Goal: Task Accomplishment & Management: Manage account settings

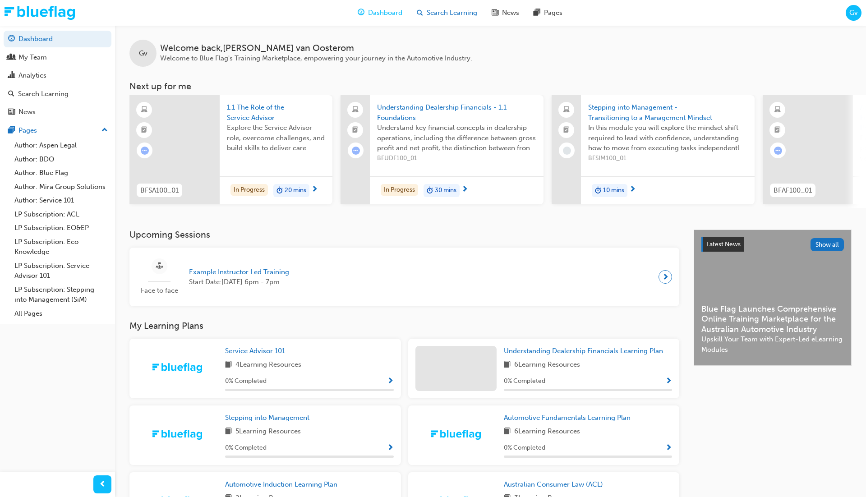
click at [463, 13] on span "Search Learning" at bounding box center [451, 13] width 50 height 10
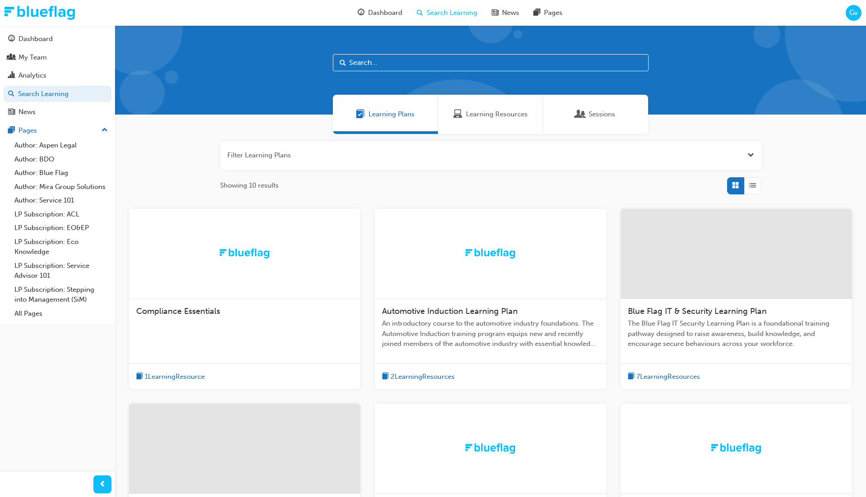
click at [404, 247] on div at bounding box center [490, 254] width 231 height 90
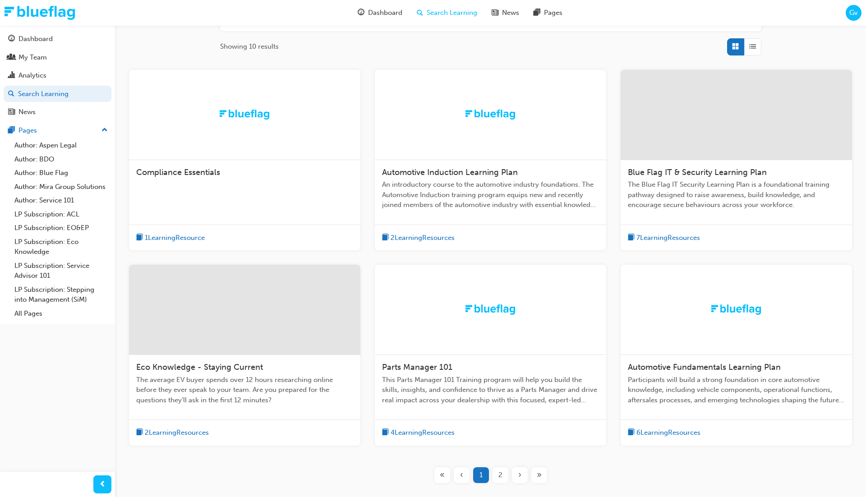
scroll to position [142, 0]
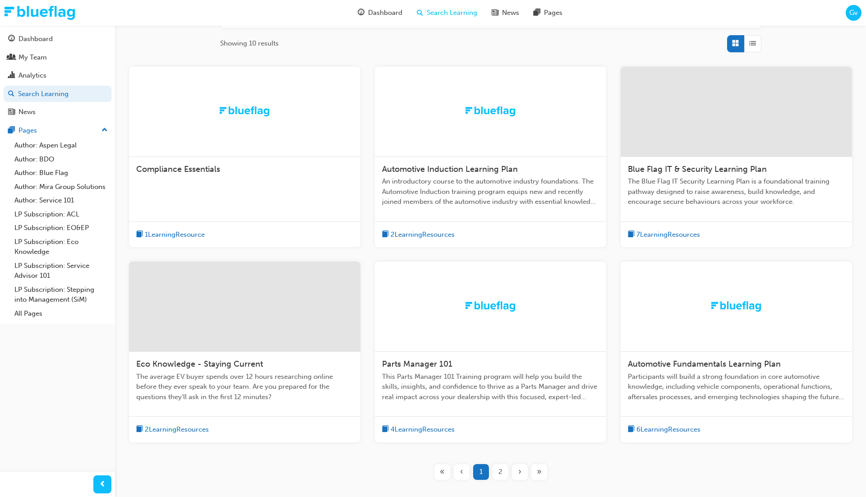
click at [294, 294] on div at bounding box center [244, 306] width 231 height 90
click at [705, 314] on div at bounding box center [735, 306] width 231 height 90
click at [488, 349] on div at bounding box center [490, 306] width 231 height 90
click at [518, 469] on span "›" at bounding box center [519, 472] width 3 height 10
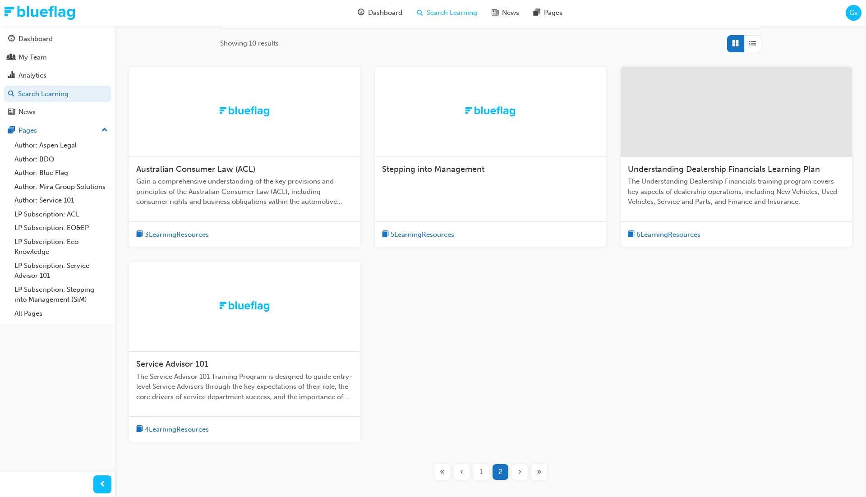
click at [275, 132] on div at bounding box center [244, 112] width 231 height 90
click at [463, 121] on div at bounding box center [490, 112] width 231 height 90
click at [714, 122] on div at bounding box center [735, 112] width 231 height 90
click at [258, 306] on img at bounding box center [245, 306] width 50 height 10
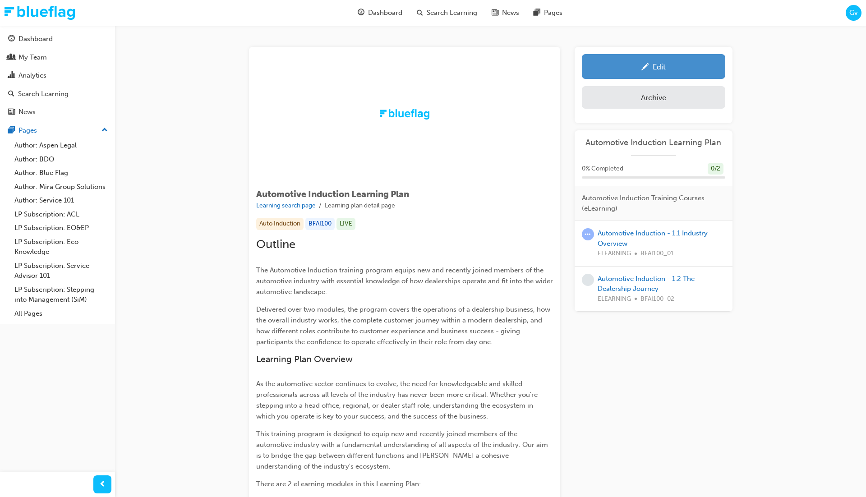
click at [638, 66] on div "Edit" at bounding box center [653, 66] width 130 height 11
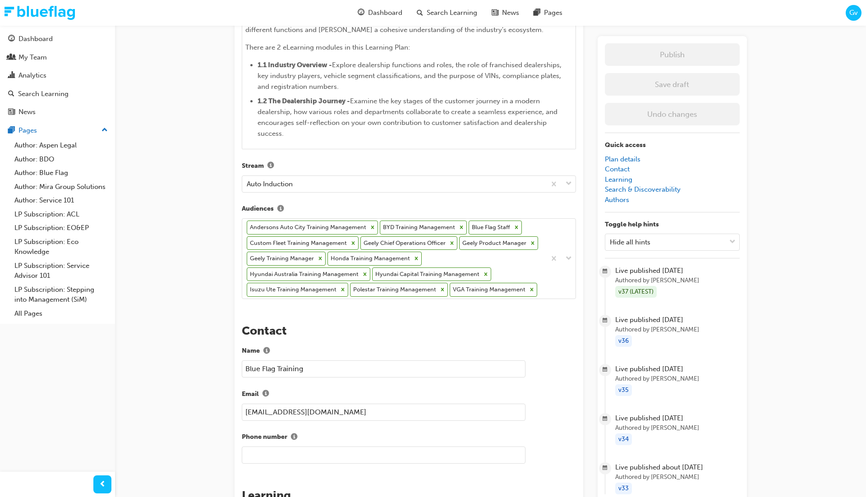
scroll to position [577, 0]
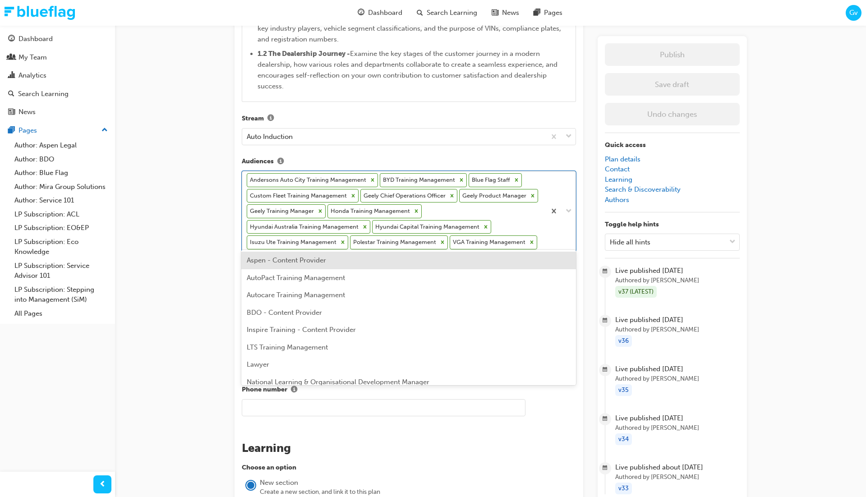
click at [513, 237] on div "Andersons Auto City Training Management BYD Training Management Blue Flag Staff…" at bounding box center [393, 211] width 303 height 80
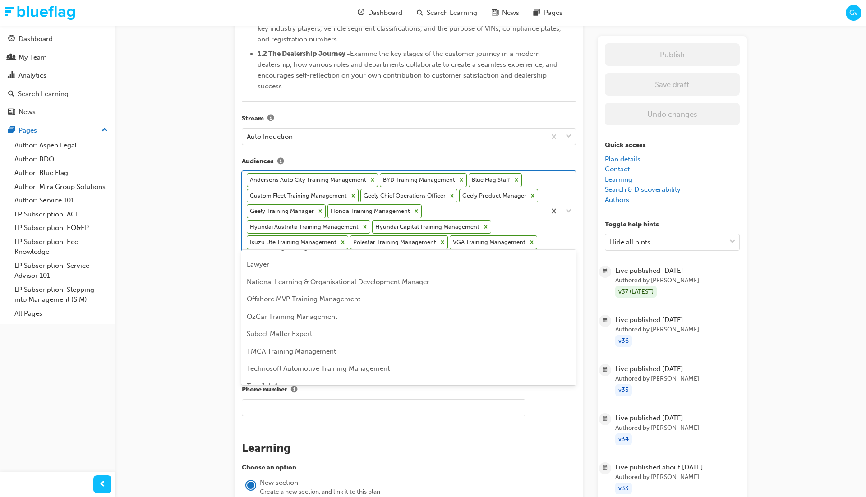
scroll to position [102, 0]
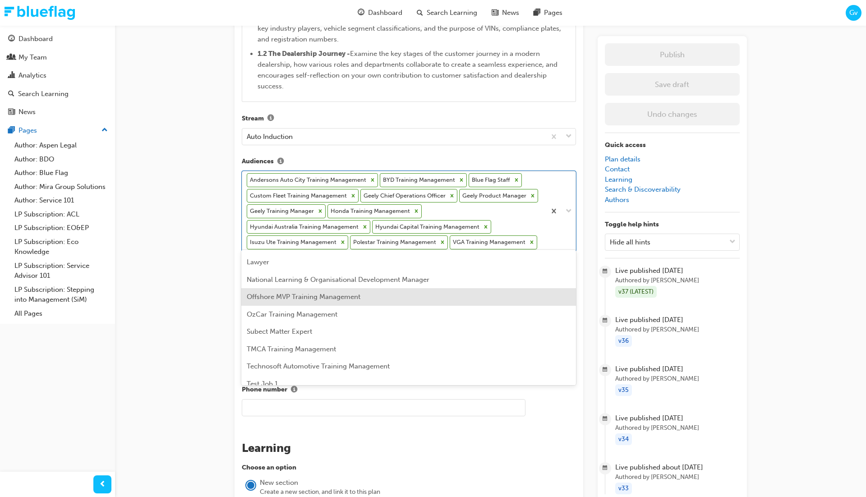
click at [481, 298] on div "Offshore MVP Training Management" at bounding box center [408, 297] width 334 height 18
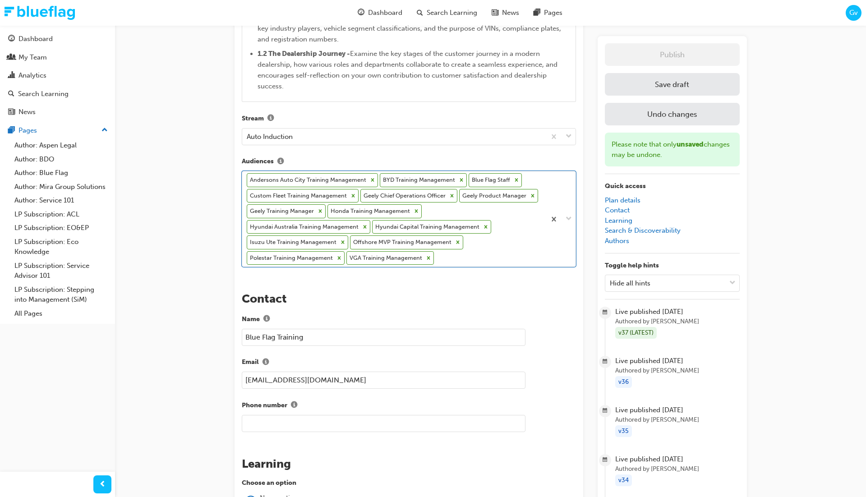
click at [651, 90] on button "Save draft" at bounding box center [672, 84] width 135 height 23
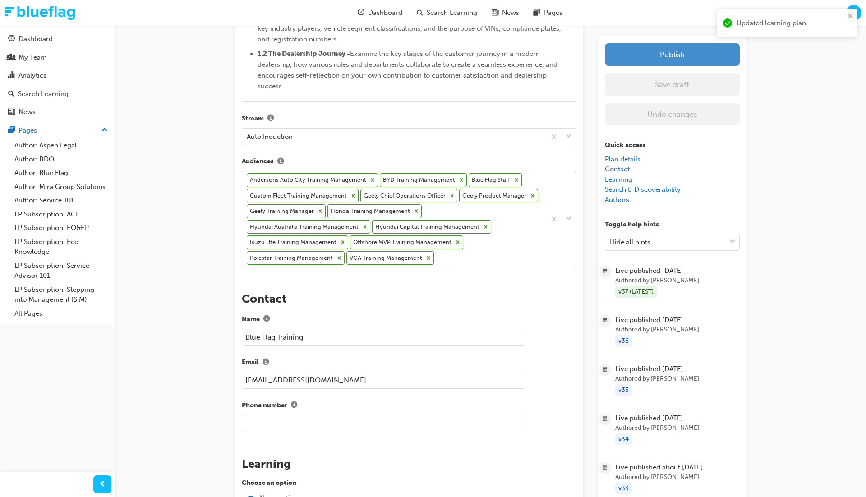
click at [663, 60] on button "Publish" at bounding box center [672, 54] width 135 height 23
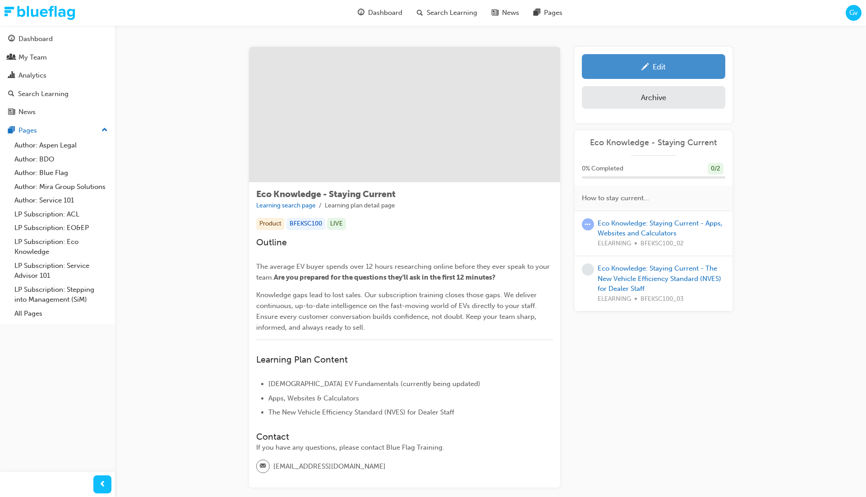
click at [635, 68] on div "Edit" at bounding box center [653, 66] width 130 height 11
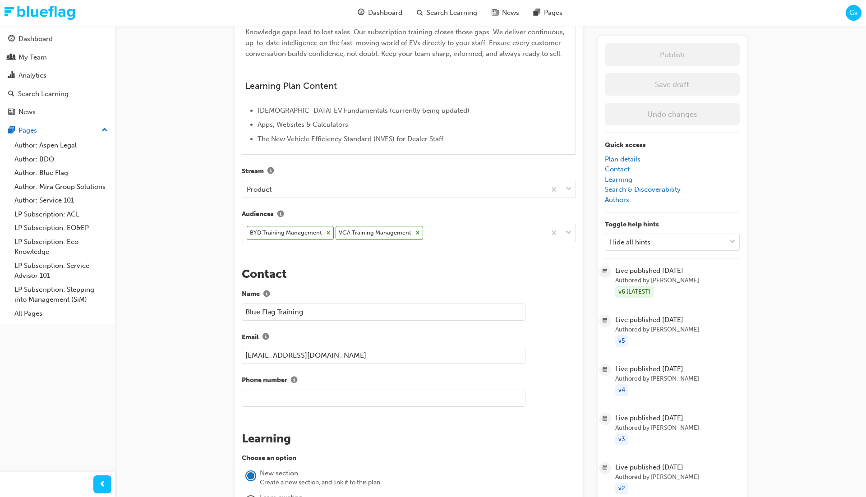
scroll to position [375, 0]
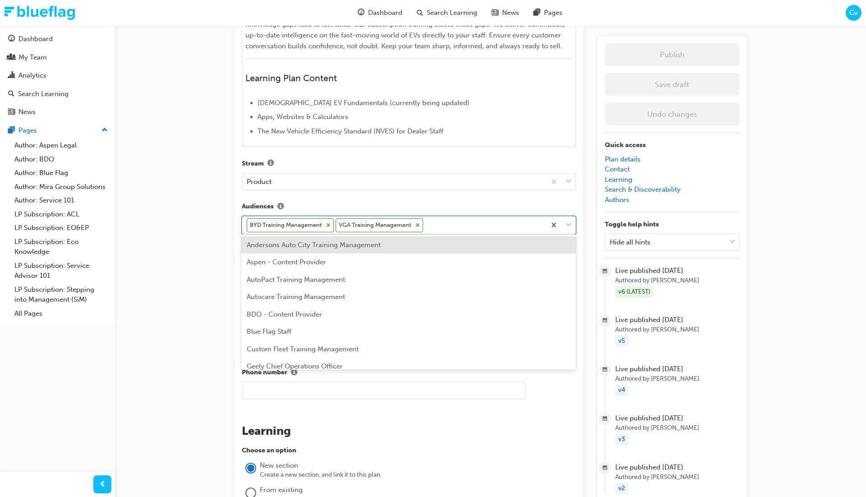
click at [442, 224] on div "BYD Training Management VGA Training Management" at bounding box center [393, 225] width 303 height 18
click at [431, 251] on div "Andersons Auto City Training Management" at bounding box center [408, 245] width 334 height 18
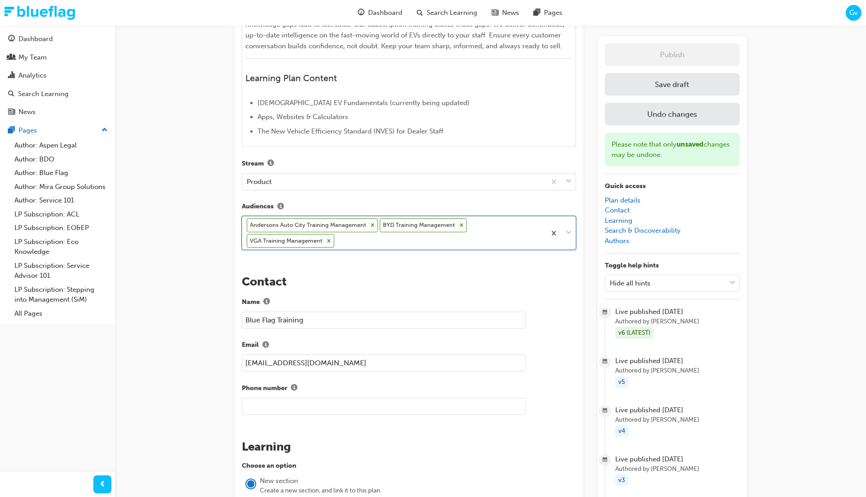
click at [435, 242] on div "Andersons Auto City Training Management BYD Training Management VGA Training Ma…" at bounding box center [393, 232] width 303 height 33
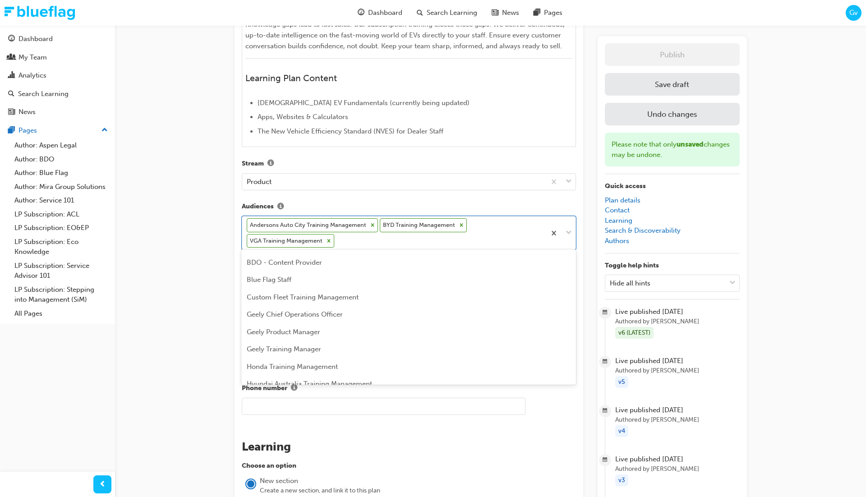
scroll to position [50, 0]
click at [425, 309] on div "Geely Chief Operations Officer" at bounding box center [408, 314] width 334 height 18
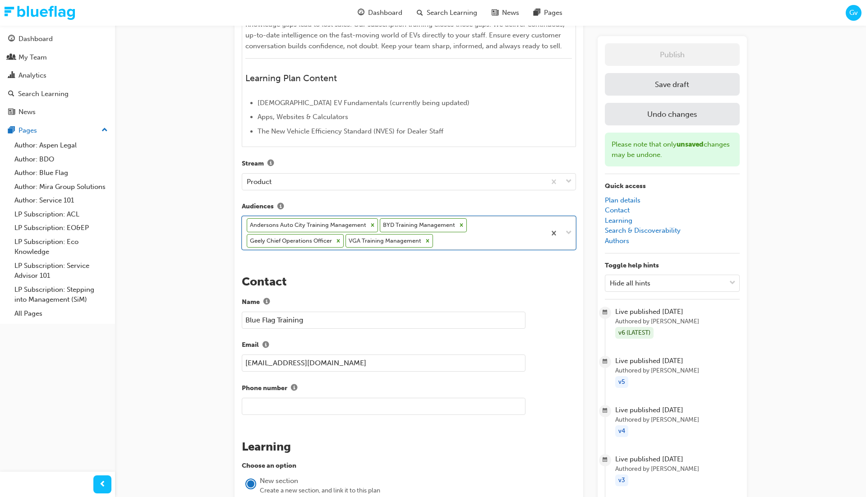
click at [456, 234] on div "Andersons Auto City Training Management BYD Training Management Geely Chief Ope…" at bounding box center [393, 232] width 303 height 33
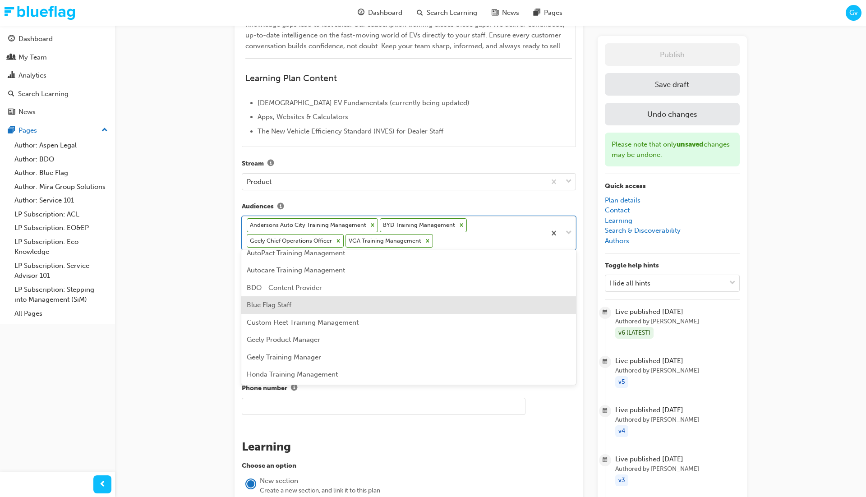
scroll to position [28, 0]
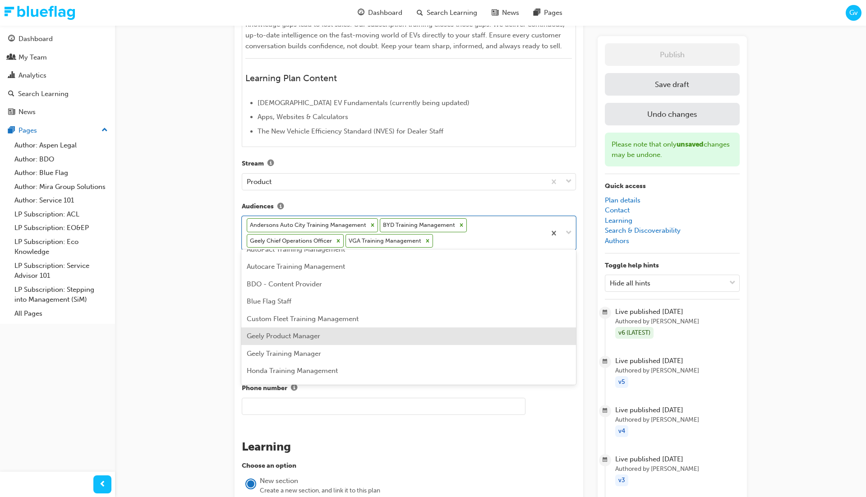
click at [413, 331] on div "Geely Product Manager" at bounding box center [408, 336] width 334 height 18
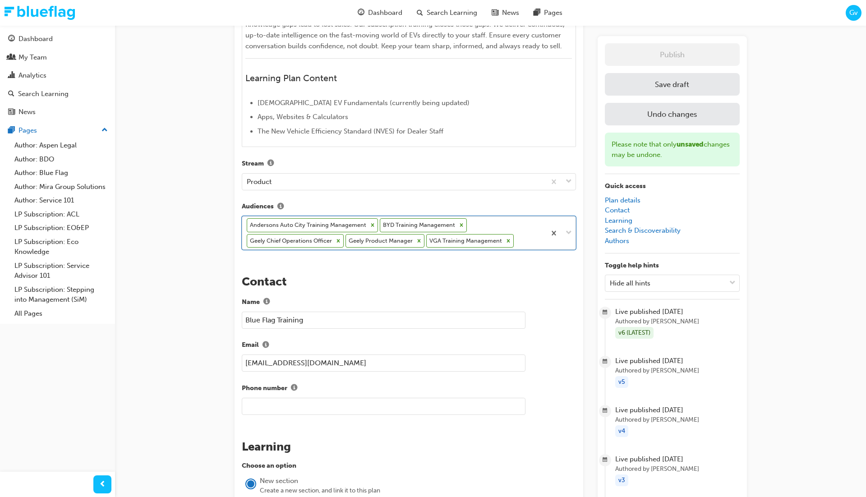
click at [518, 237] on div "Andersons Auto City Training Management BYD Training Management Geely Chief Ope…" at bounding box center [393, 232] width 303 height 33
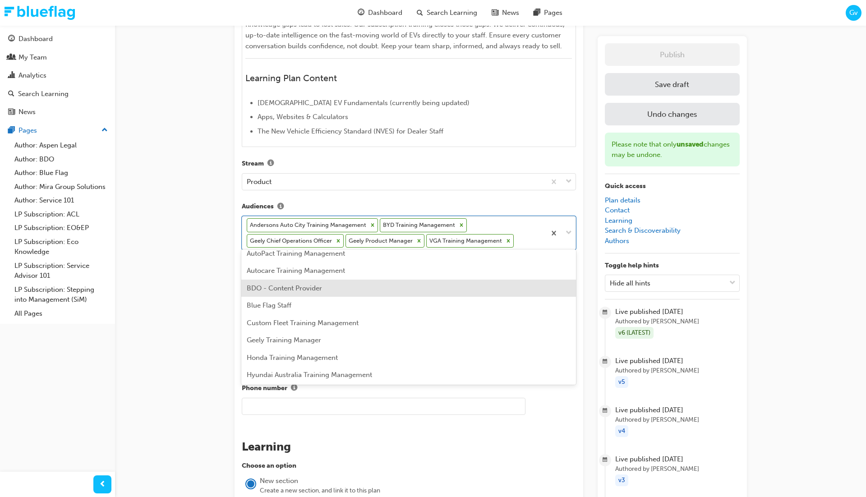
scroll to position [28, 0]
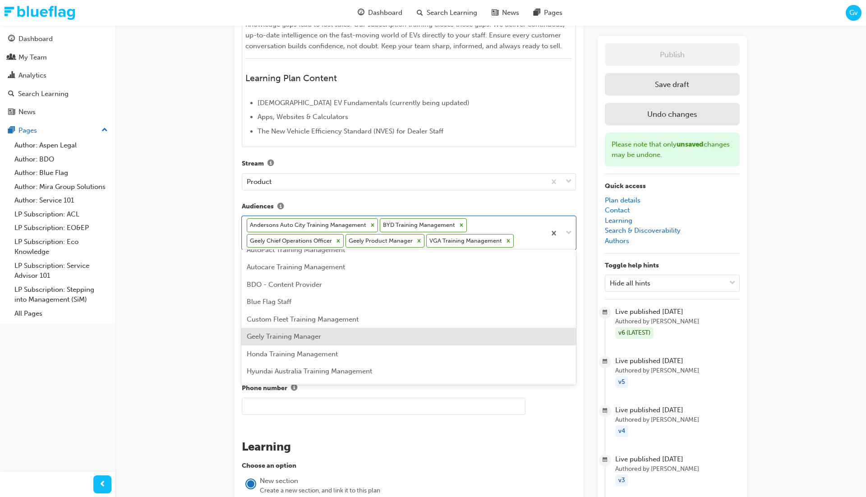
click at [428, 336] on div "Geely Training Manager" at bounding box center [408, 337] width 334 height 18
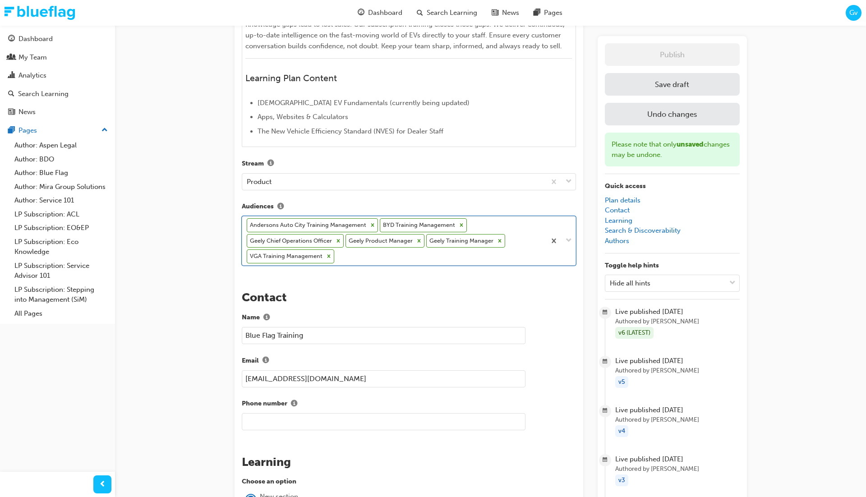
click at [516, 250] on div "Andersons Auto City Training Management BYD Training Management Geely Chief Ope…" at bounding box center [393, 240] width 303 height 49
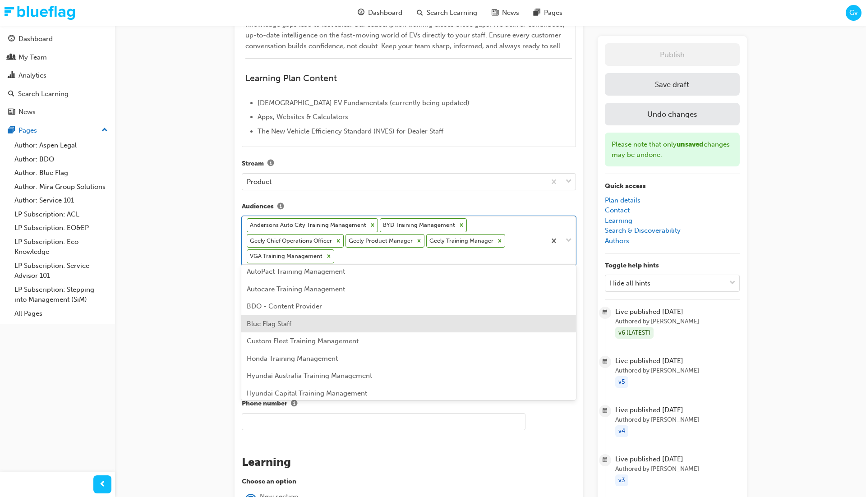
scroll to position [24, 0]
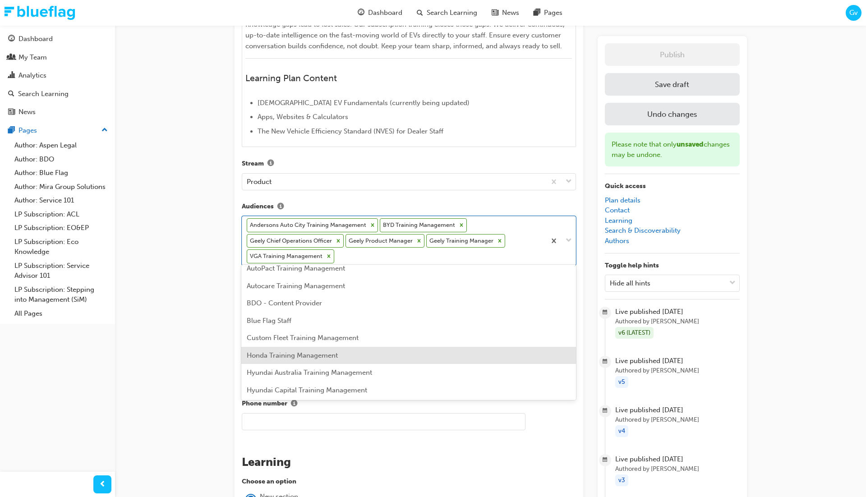
click at [459, 357] on div "Honda Training Management" at bounding box center [408, 356] width 334 height 18
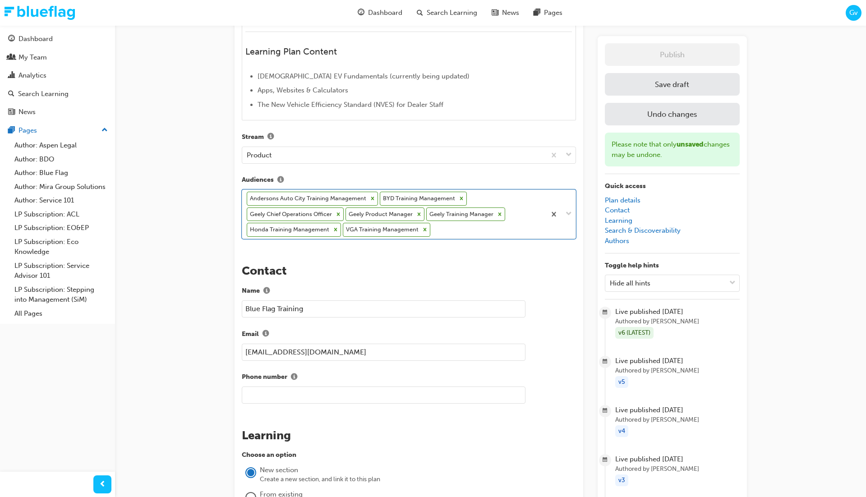
scroll to position [406, 0]
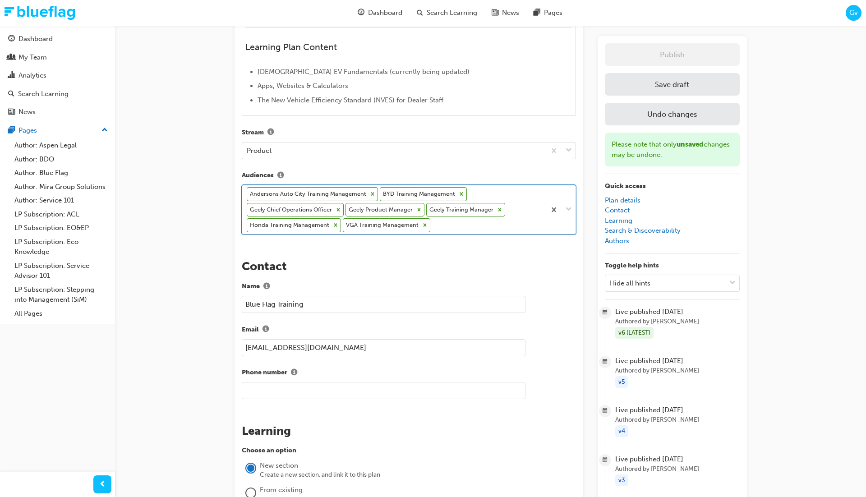
click at [486, 221] on div "Andersons Auto City Training Management BYD Training Management Geely Chief Ope…" at bounding box center [393, 209] width 303 height 49
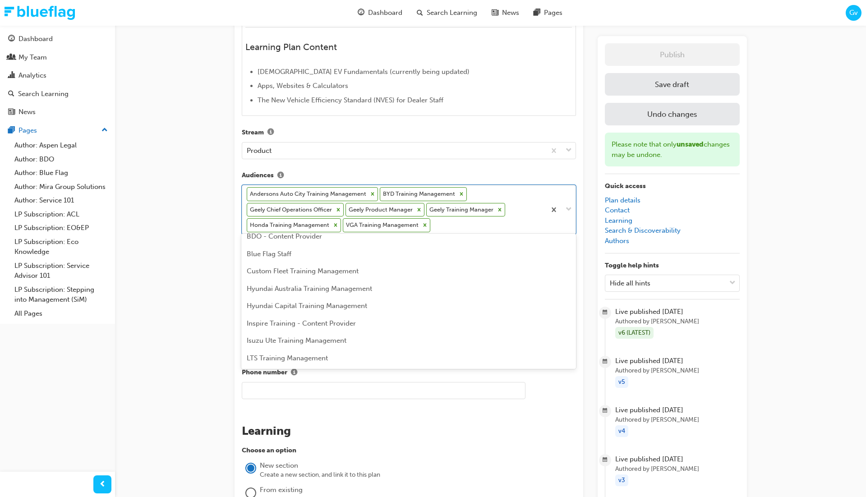
scroll to position [61, 0]
click at [466, 281] on div "Hyundai Australia Training Management" at bounding box center [408, 287] width 334 height 18
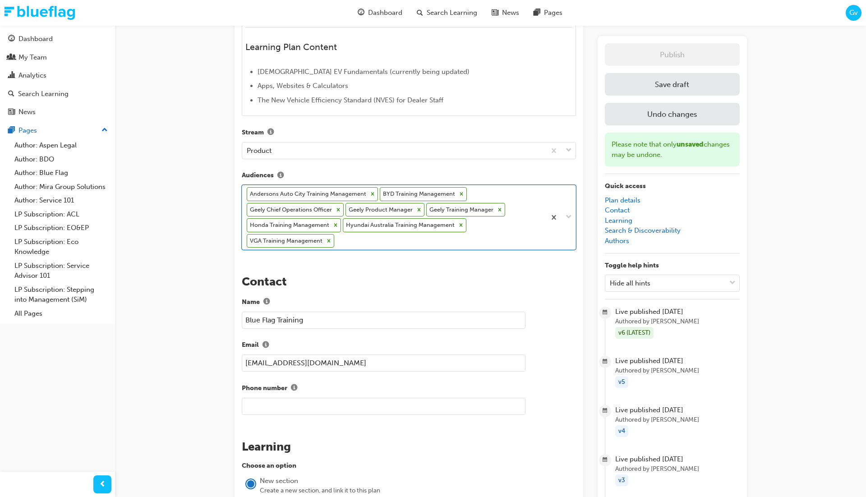
click at [495, 232] on div "Andersons Auto City Training Management BYD Training Management Geely Chief Ope…" at bounding box center [393, 217] width 303 height 64
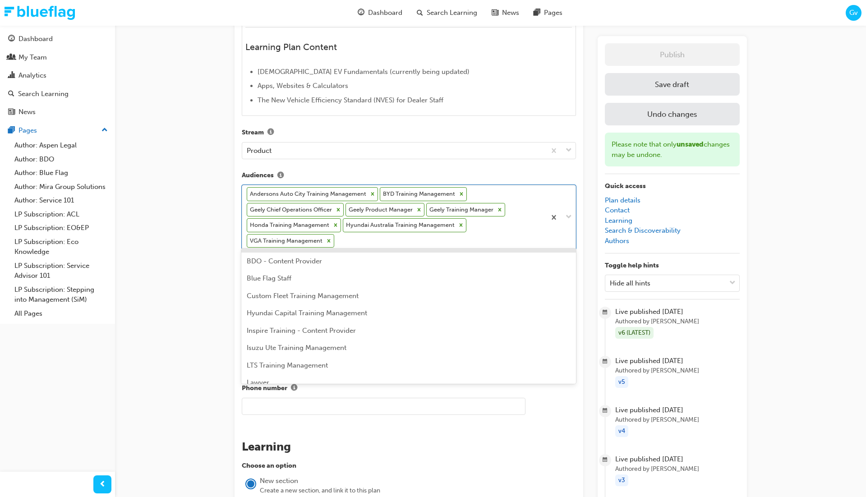
scroll to position [59, 0]
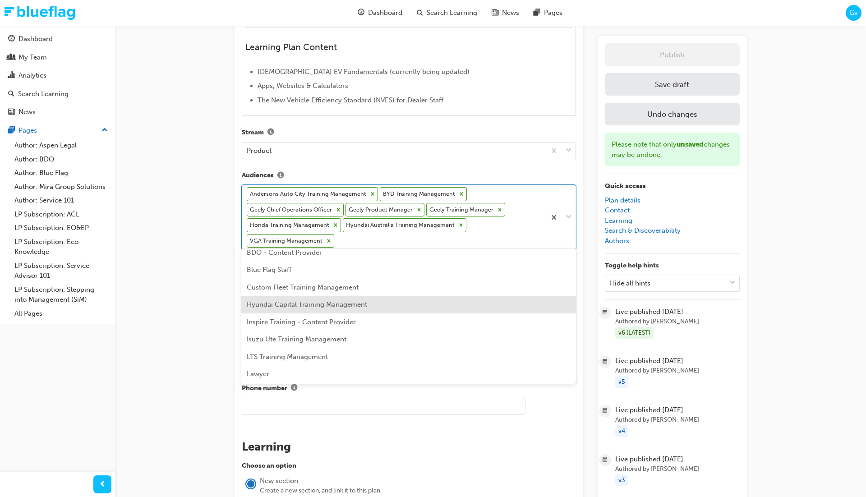
click at [449, 300] on div "Hyundai Capital Training Management" at bounding box center [408, 305] width 334 height 18
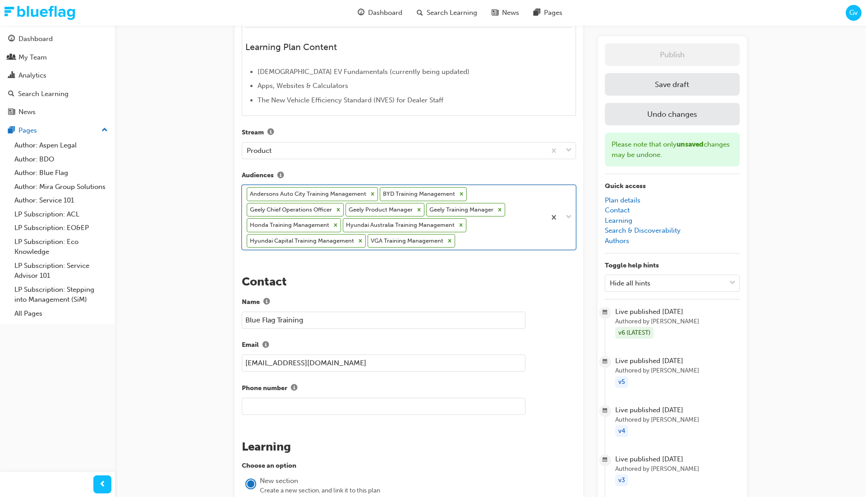
click at [491, 238] on div "Andersons Auto City Training Management BYD Training Management Geely Chief Ope…" at bounding box center [393, 217] width 303 height 64
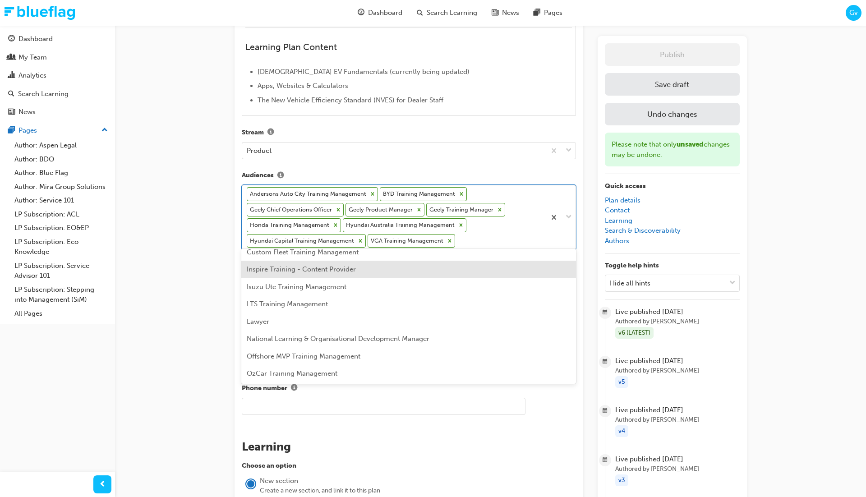
scroll to position [96, 0]
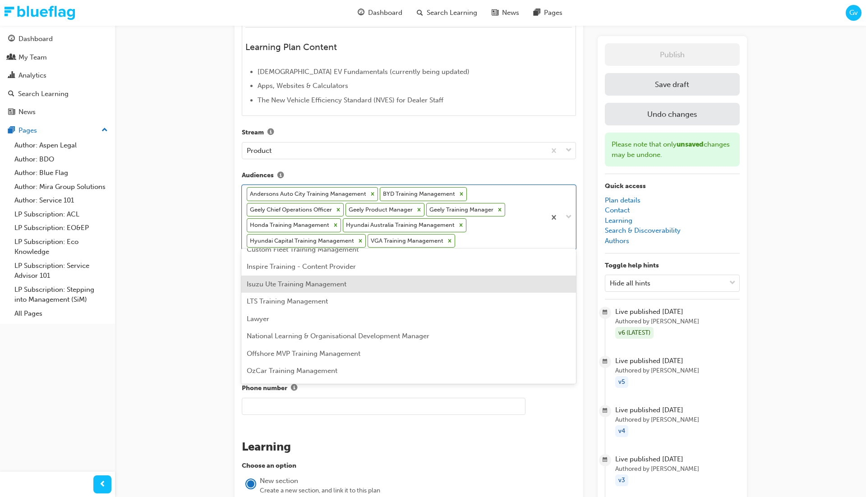
click at [448, 287] on div "Isuzu Ute Training Management" at bounding box center [408, 284] width 334 height 18
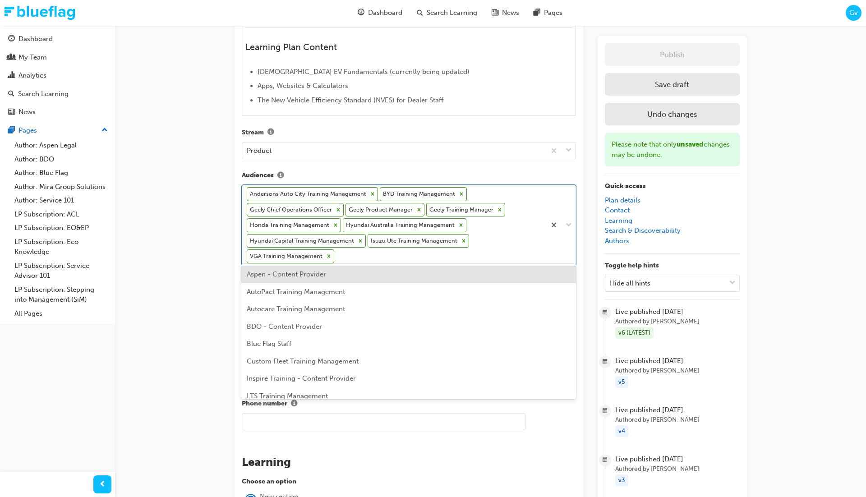
click at [496, 250] on div "Andersons Auto City Training Management BYD Training Management Geely Chief Ope…" at bounding box center [393, 225] width 303 height 80
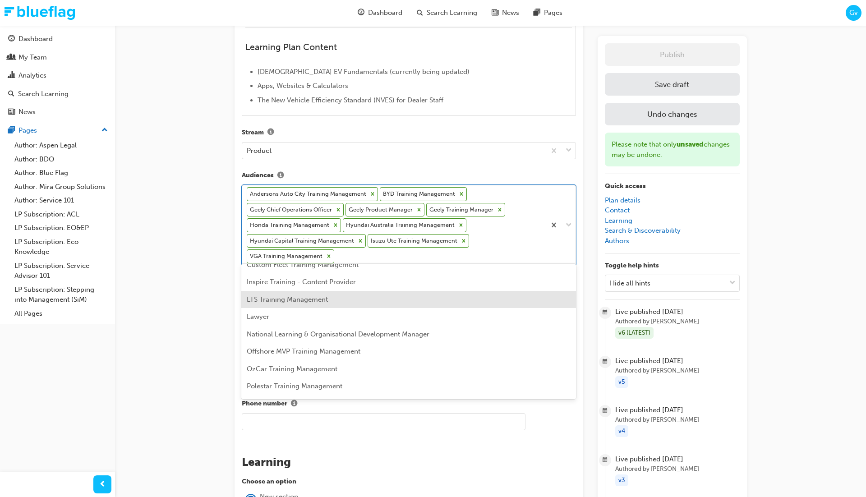
click at [469, 297] on div "LTS Training Management" at bounding box center [408, 300] width 334 height 18
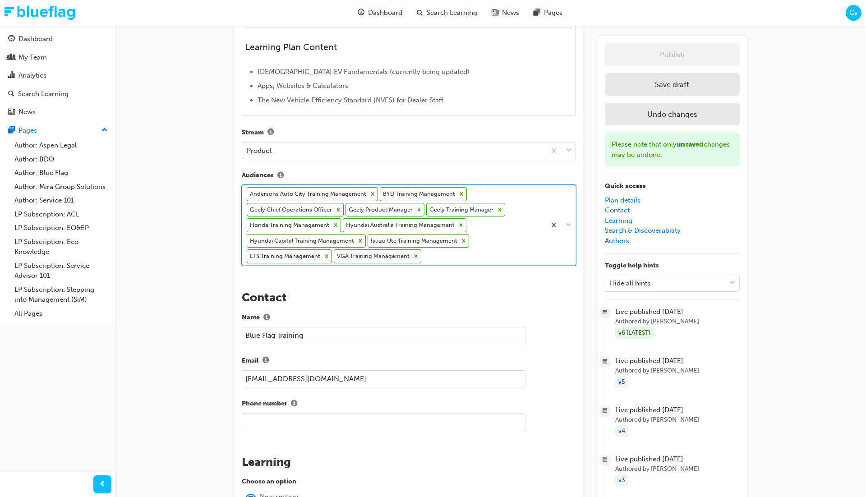
click at [478, 255] on div "Andersons Auto City Training Management BYD Training Management Geely Chief Ope…" at bounding box center [393, 225] width 303 height 80
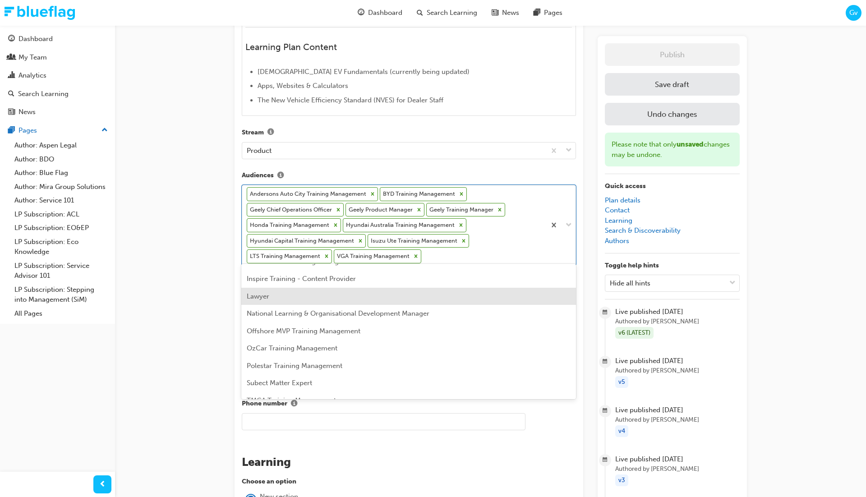
scroll to position [101, 0]
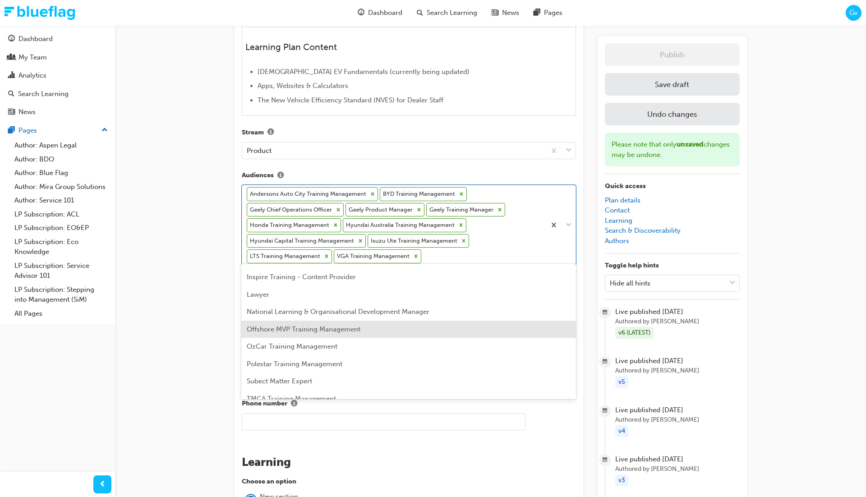
click at [455, 321] on div "Offshore MVP Training Management" at bounding box center [408, 330] width 334 height 18
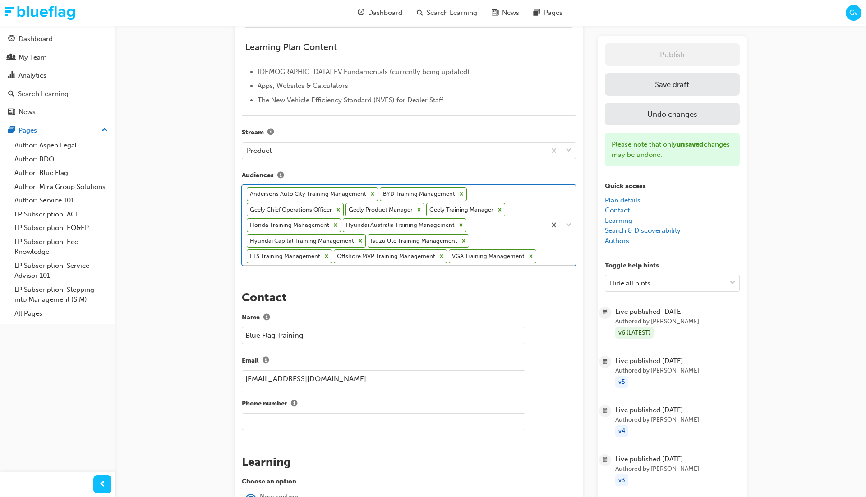
click at [533, 220] on div "Andersons Auto City Training Management BYD Training Management Geely Chief Ope…" at bounding box center [393, 225] width 303 height 80
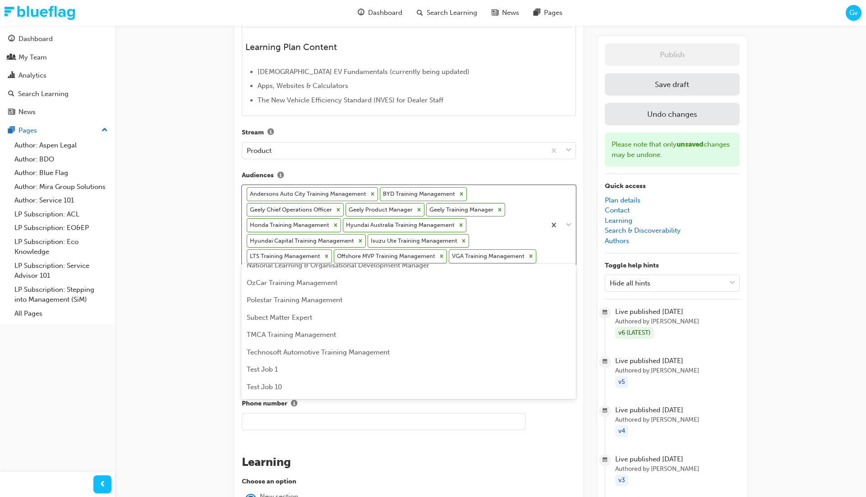
scroll to position [140, 0]
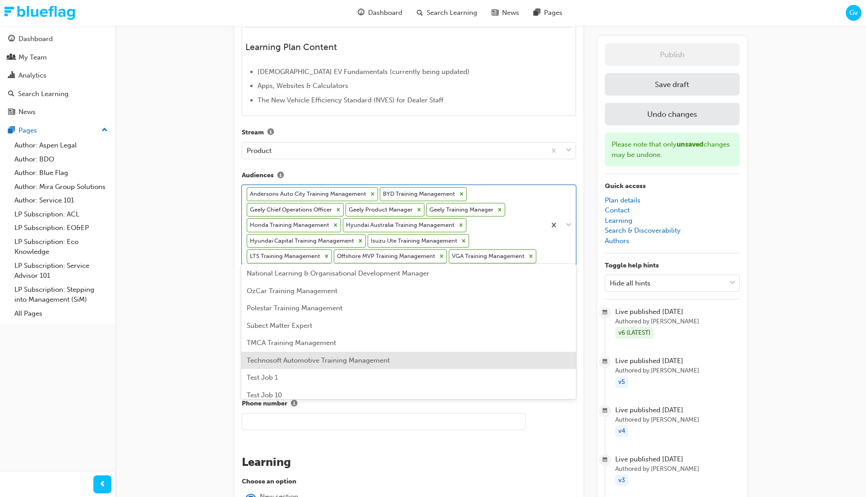
click at [444, 362] on div "Technosoft Automotive Training Management" at bounding box center [408, 361] width 334 height 18
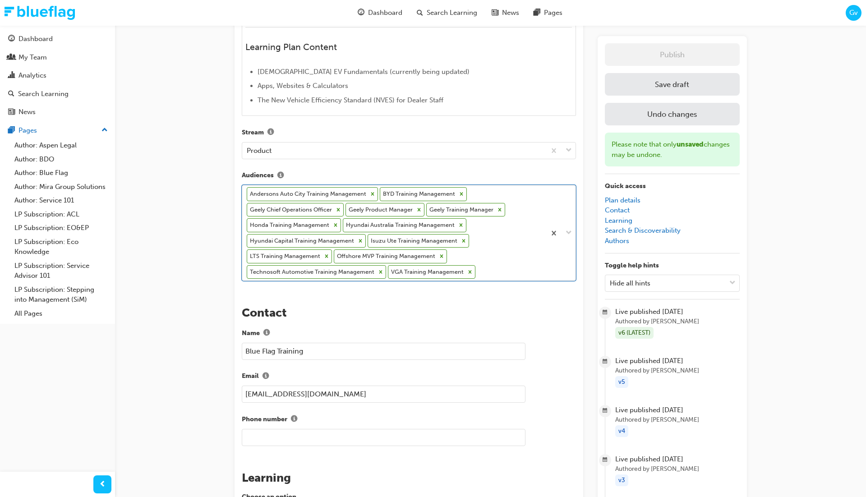
click at [506, 266] on div "Andersons Auto City Training Management BYD Training Management Geely Chief Ope…" at bounding box center [393, 232] width 303 height 95
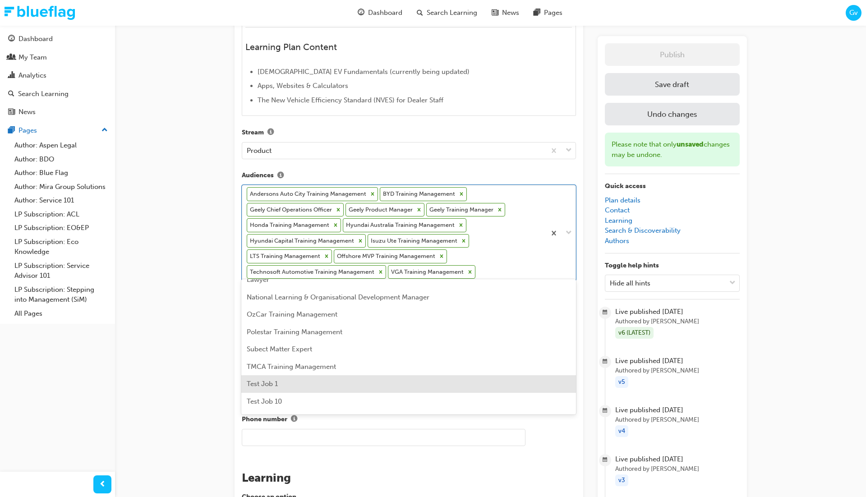
scroll to position [124, 0]
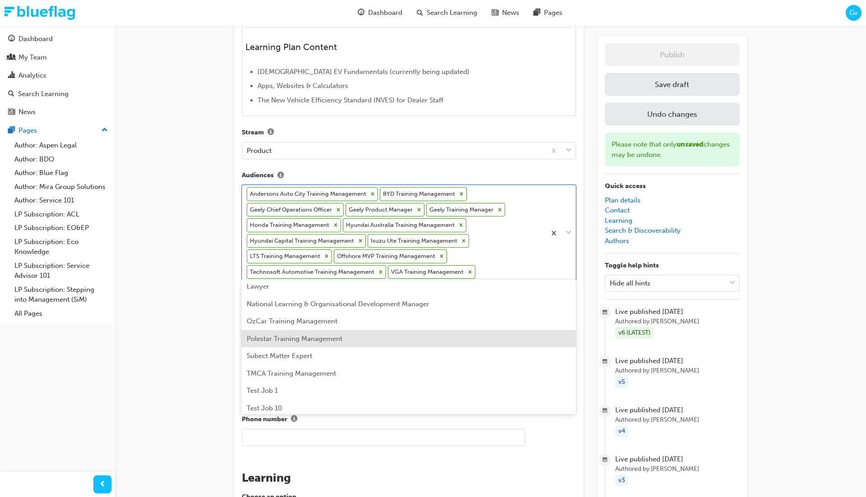
click at [458, 344] on div "Polestar Training Management" at bounding box center [408, 339] width 334 height 18
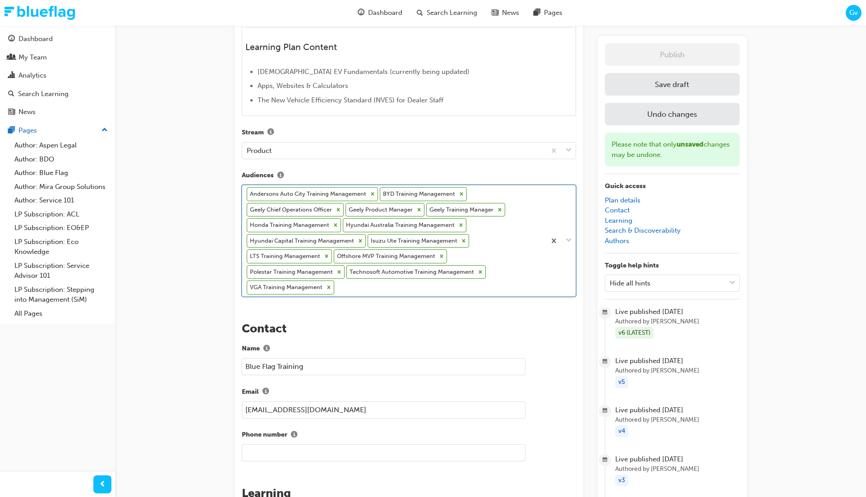
click at [495, 270] on div "Andersons Auto City Training Management BYD Training Management Geely Chief Ope…" at bounding box center [393, 240] width 303 height 111
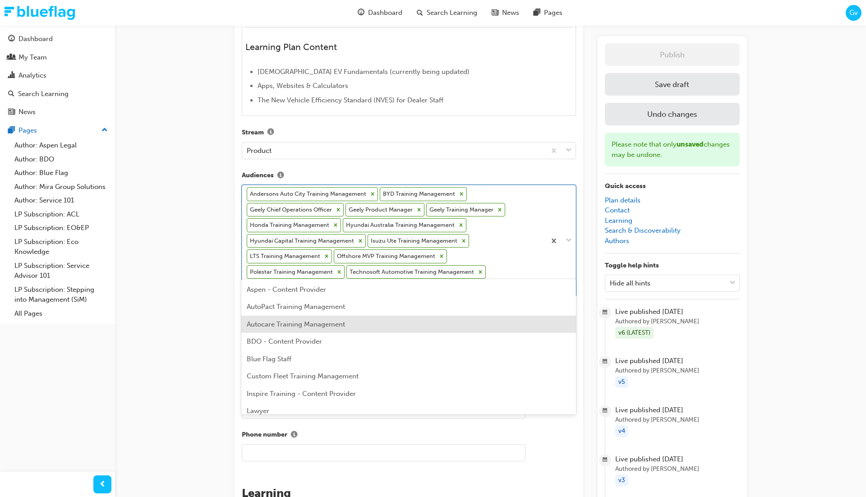
click at [468, 328] on div "Autocare Training Management" at bounding box center [408, 325] width 334 height 18
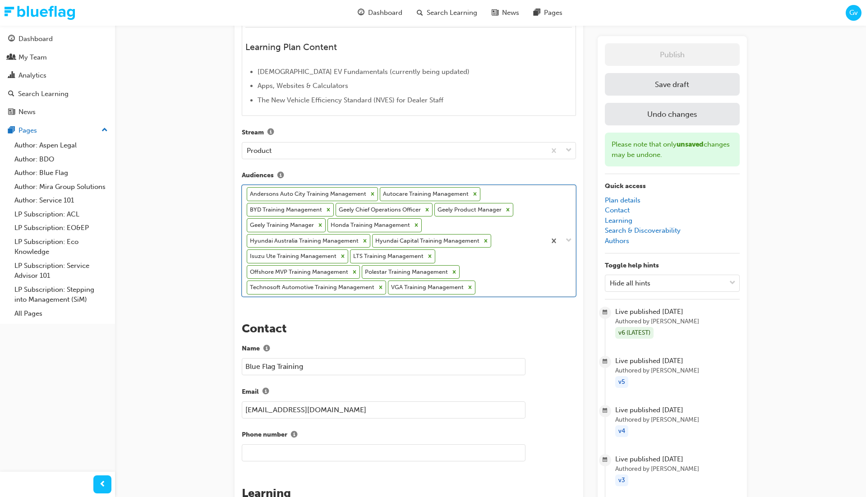
click at [499, 266] on div "Andersons Auto City Training Management Autocare Training Management BYD Traini…" at bounding box center [393, 240] width 303 height 111
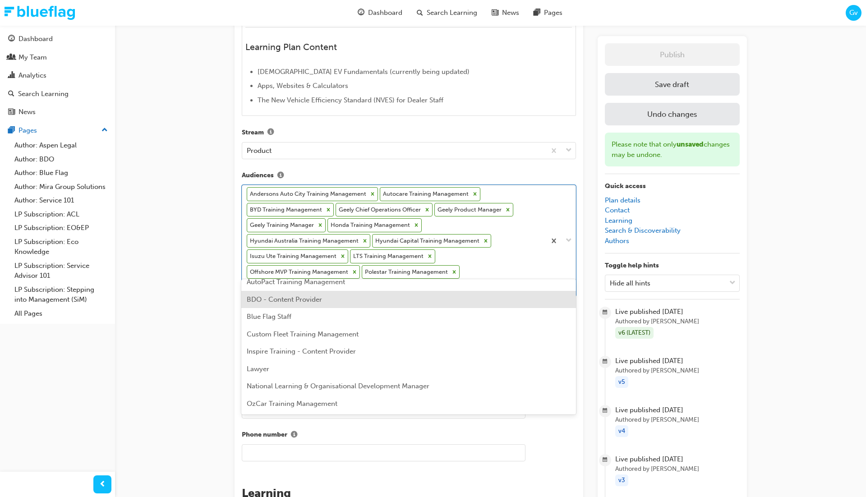
scroll to position [28, 0]
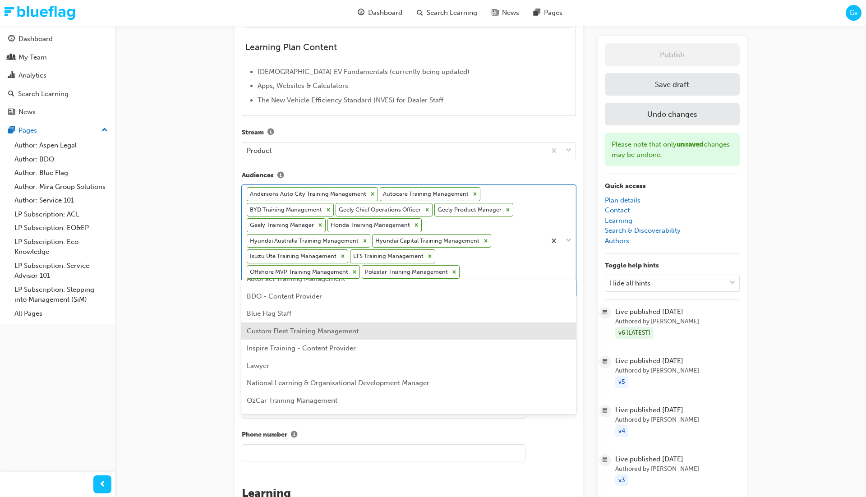
click at [478, 324] on div "Custom Fleet Training Management" at bounding box center [408, 331] width 334 height 18
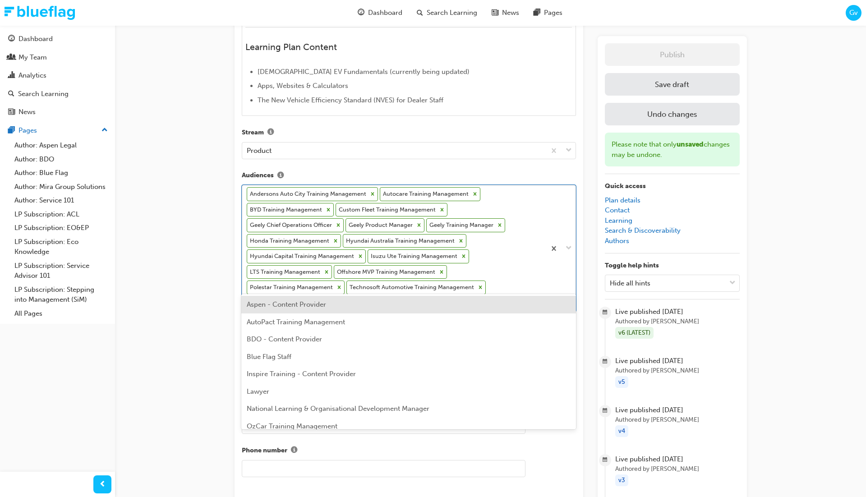
click at [497, 278] on div "Andersons Auto City Training Management Autocare Training Management BYD Traini…" at bounding box center [393, 248] width 303 height 126
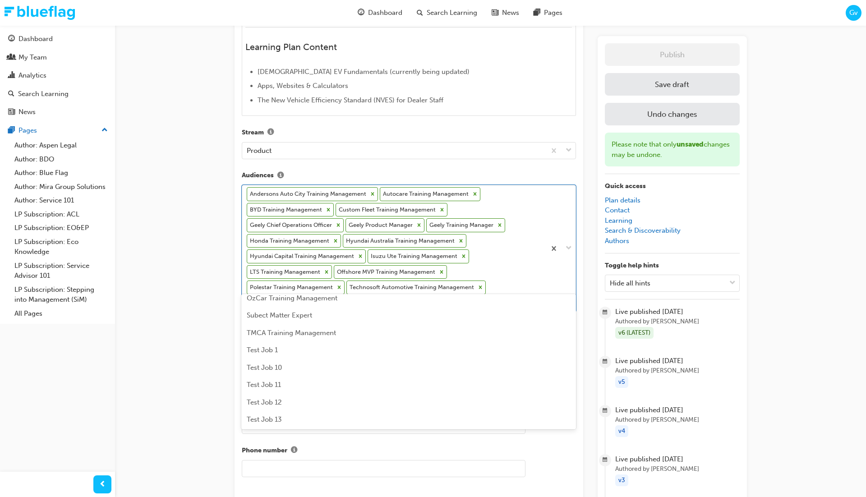
scroll to position [130, 0]
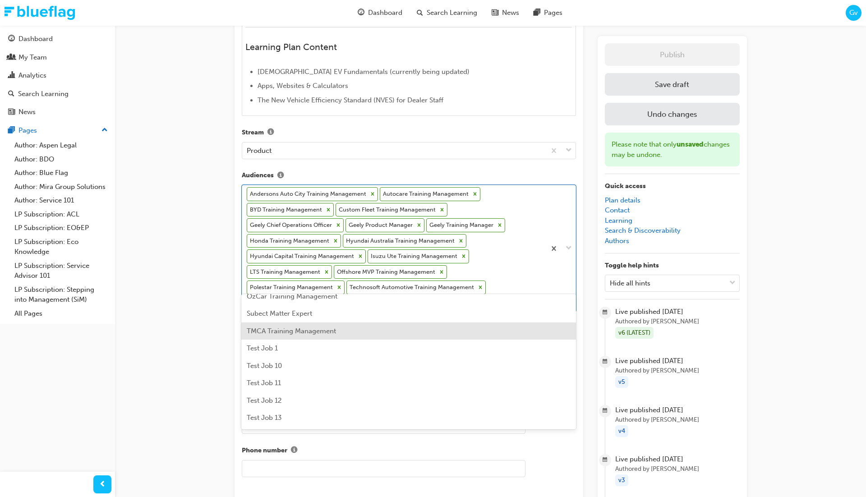
click at [482, 332] on div "TMCA Training Management" at bounding box center [408, 331] width 334 height 18
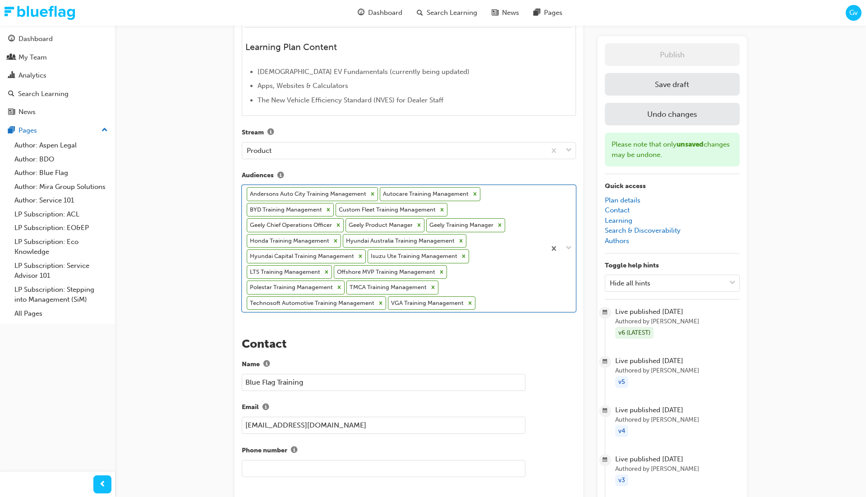
click at [651, 89] on button "Save draft" at bounding box center [672, 84] width 135 height 23
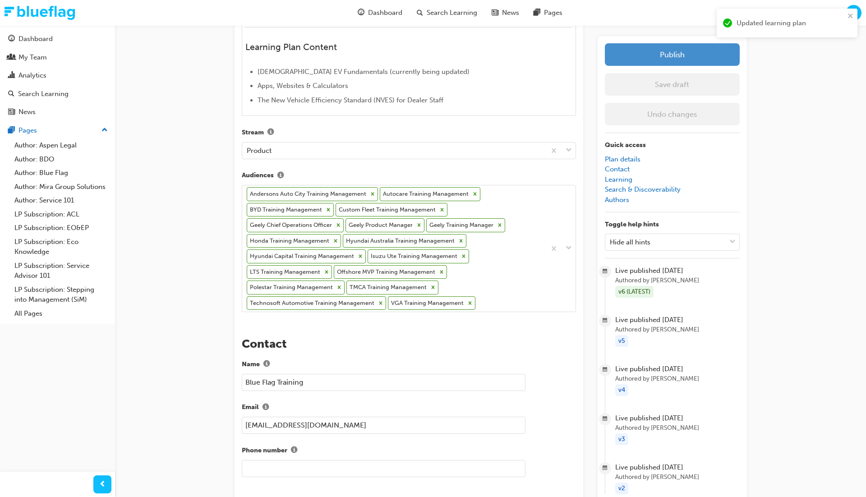
click at [667, 57] on button "Publish" at bounding box center [672, 54] width 135 height 23
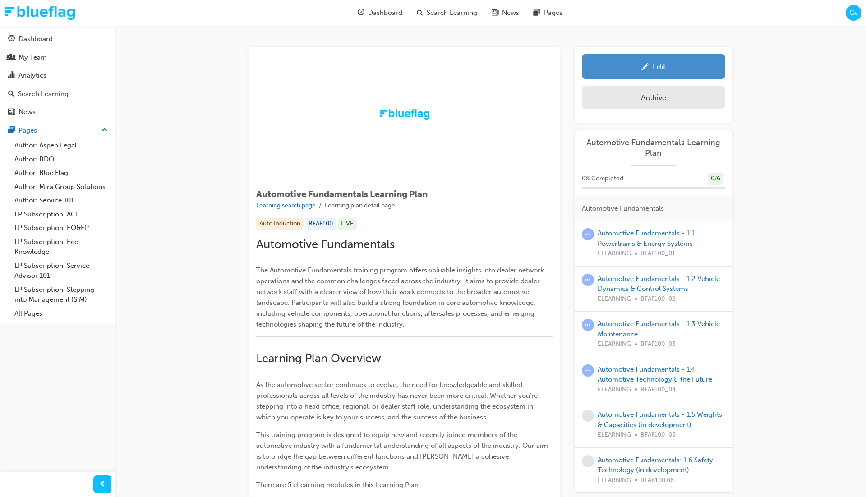
click at [648, 68] on div "Edit" at bounding box center [653, 66] width 130 height 11
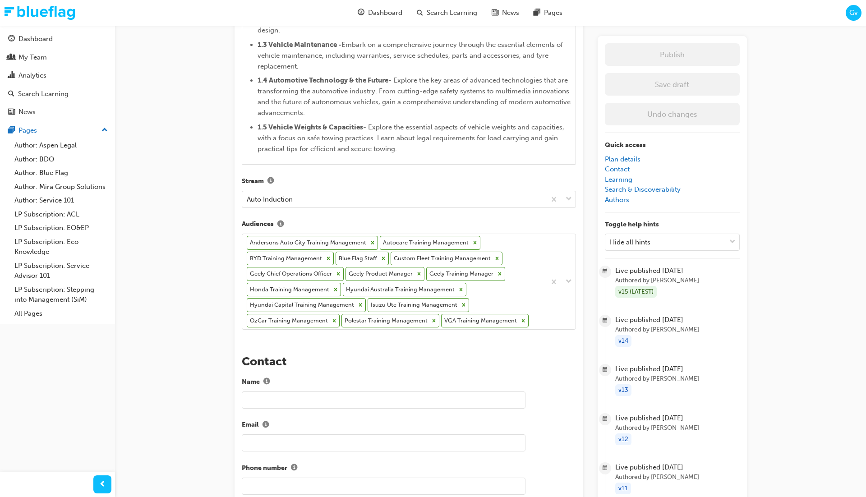
scroll to position [636, 0]
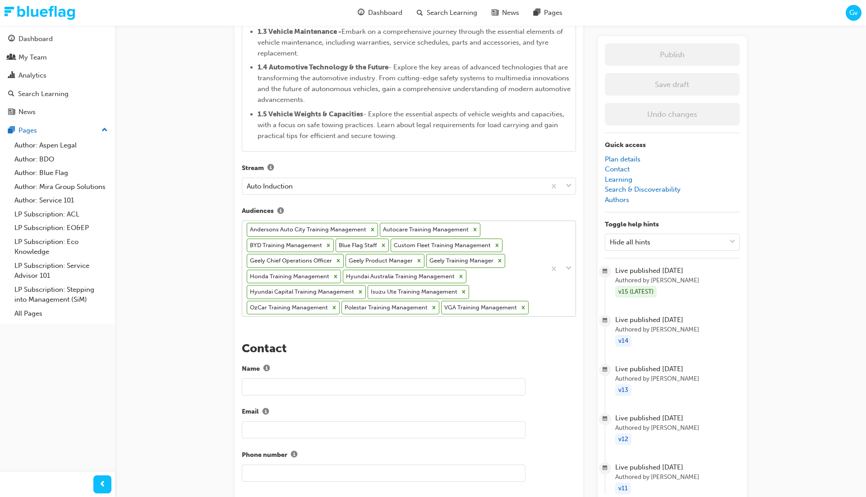
click at [539, 297] on div "Andersons Auto City Training Management Autocare Training Management BYD Traini…" at bounding box center [393, 268] width 303 height 95
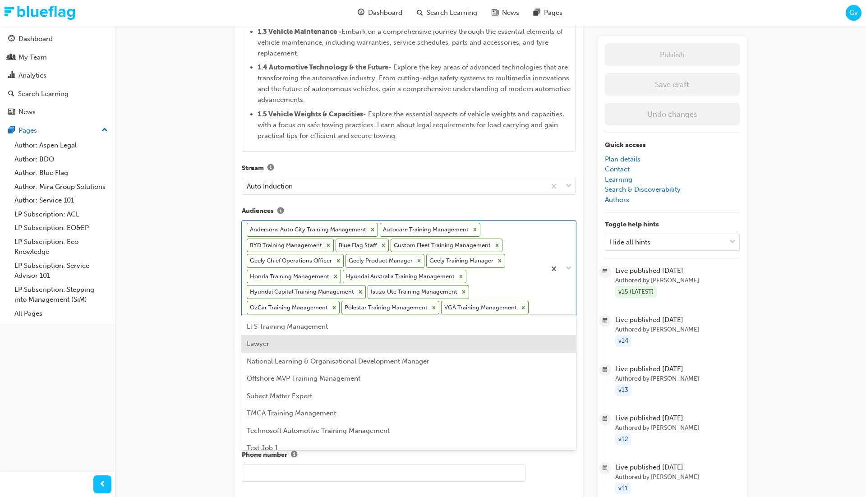
scroll to position [72, 0]
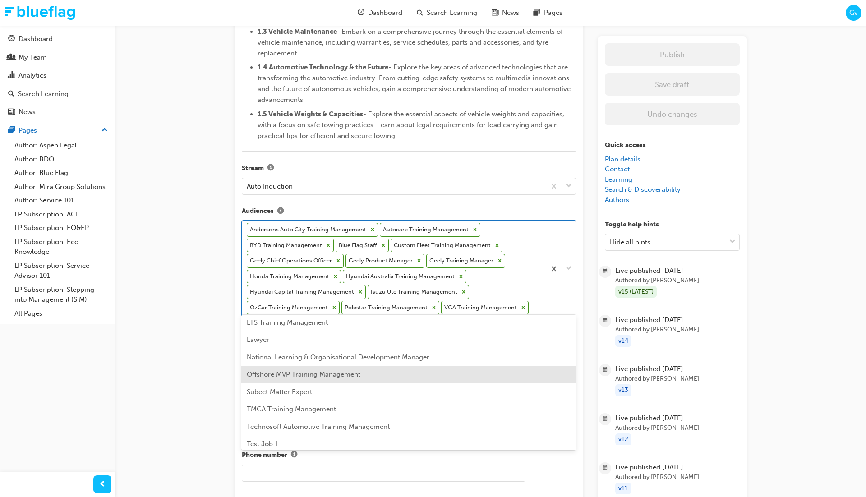
click at [507, 376] on div "Offshore MVP Training Management" at bounding box center [408, 375] width 334 height 18
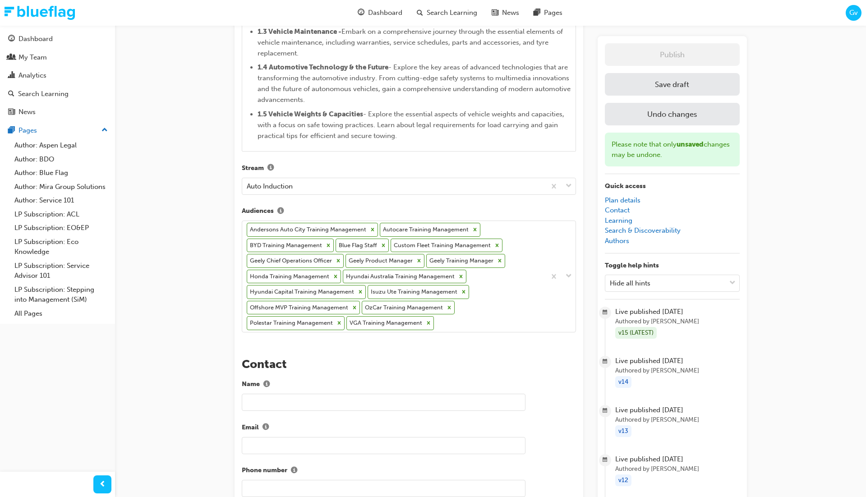
click at [652, 88] on button "Save draft" at bounding box center [672, 84] width 135 height 23
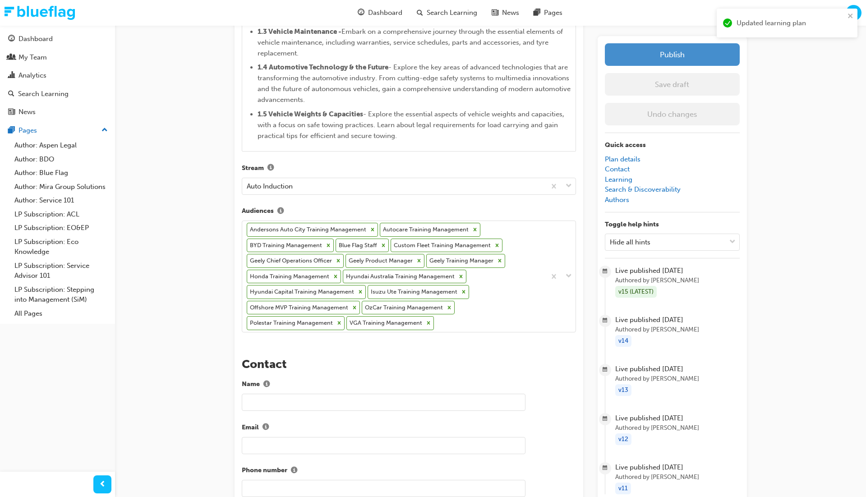
click at [657, 59] on button "Publish" at bounding box center [672, 54] width 135 height 23
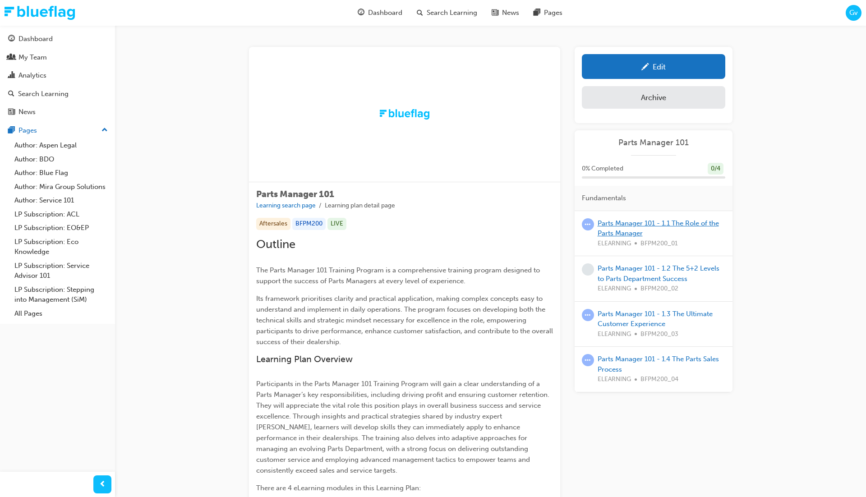
click at [620, 225] on link "Parts Manager 101 - 1.1 The Role of the Parts Manager" at bounding box center [657, 228] width 121 height 18
click at [619, 276] on link "Parts Manager 101 - 1.2 The 5+2 Levels to Parts Department Success" at bounding box center [658, 273] width 122 height 18
click at [616, 313] on link "Parts Manager 101 - 1.3 The Ultimate Customer Experience" at bounding box center [654, 319] width 115 height 18
click at [613, 356] on link "Parts Manager 101 - 1.4 The Parts Sales Process" at bounding box center [657, 364] width 121 height 18
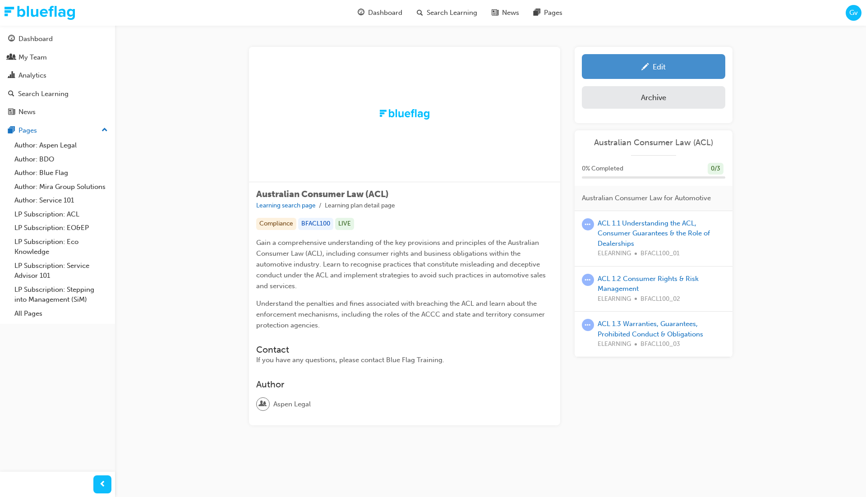
click at [643, 67] on span "pencil-icon" at bounding box center [645, 67] width 8 height 9
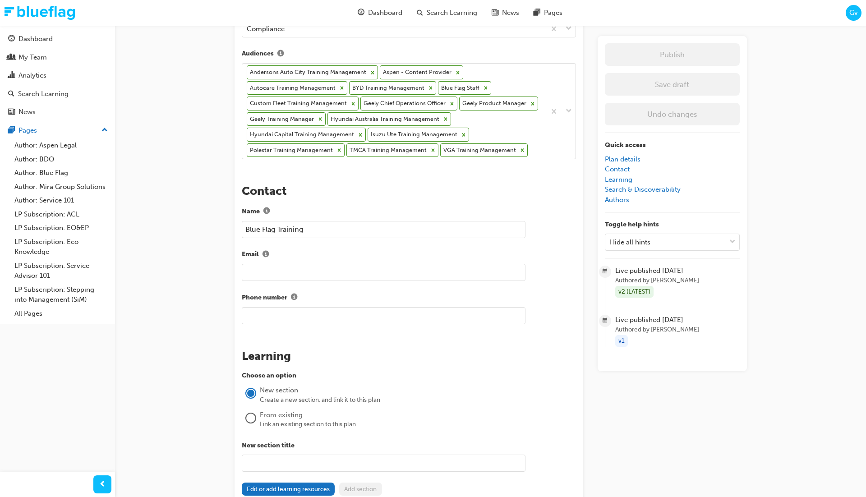
scroll to position [469, 0]
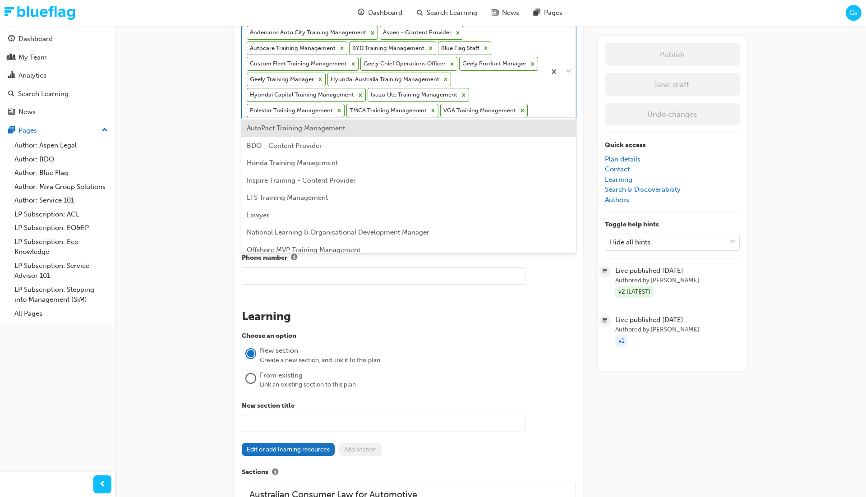
click at [541, 110] on div "Andersons Auto City Training Management Aspen - Content Provider Autocare Train…" at bounding box center [393, 71] width 303 height 95
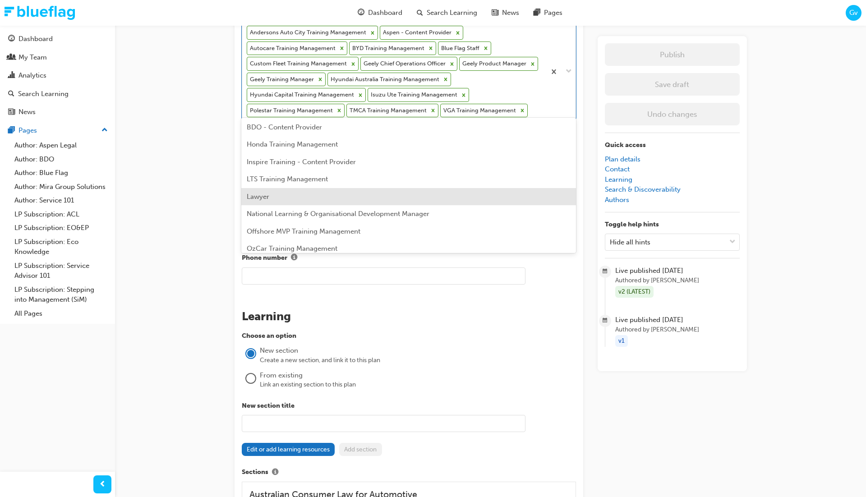
scroll to position [21, 0]
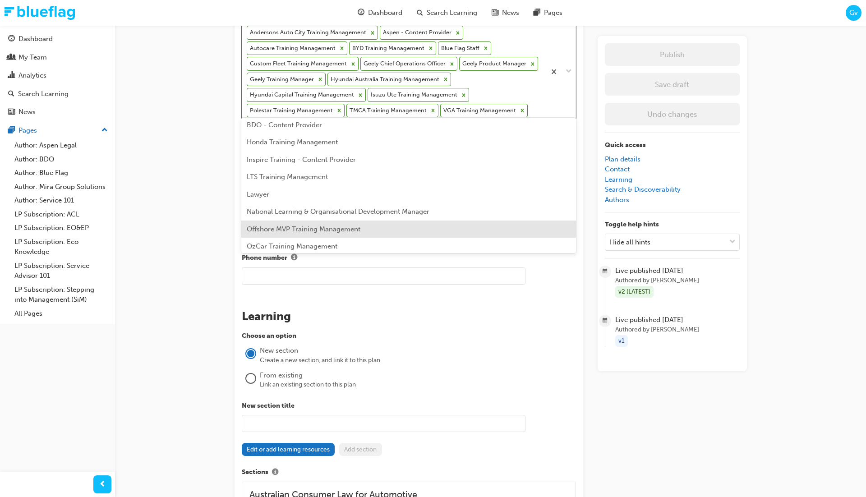
click at [508, 226] on div "Offshore MVP Training Management" at bounding box center [408, 229] width 334 height 18
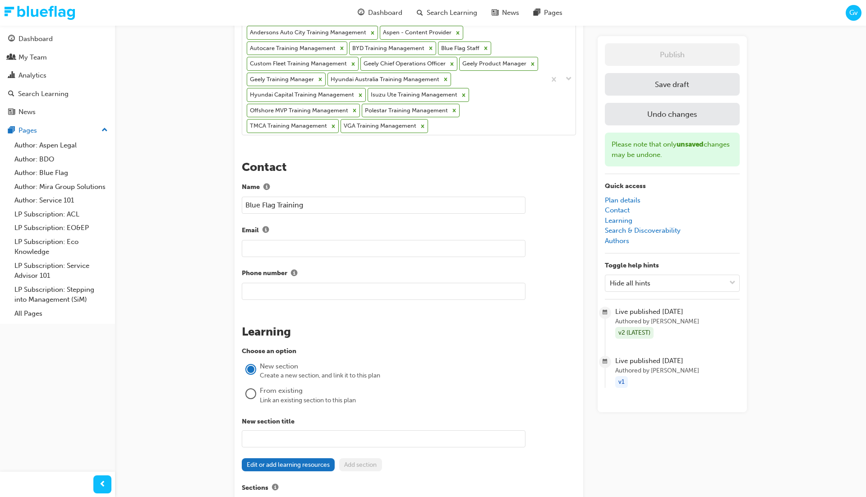
click at [649, 90] on button "Save draft" at bounding box center [672, 84] width 135 height 23
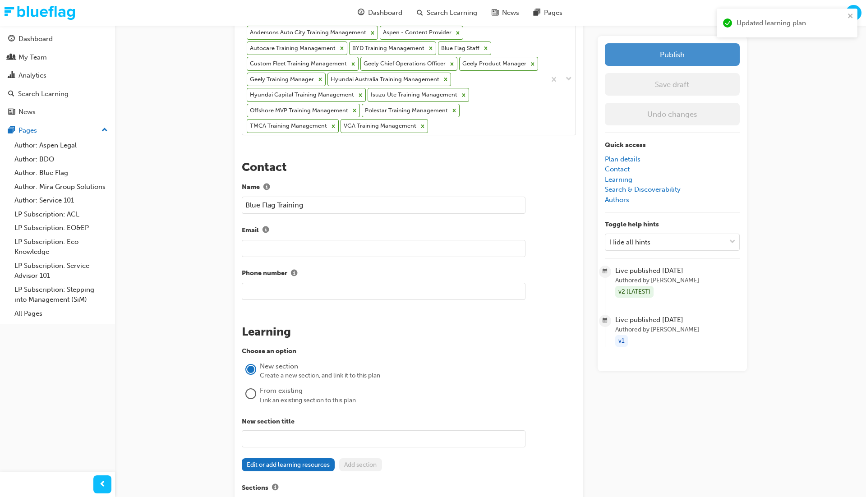
click at [672, 60] on button "Publish" at bounding box center [672, 54] width 135 height 23
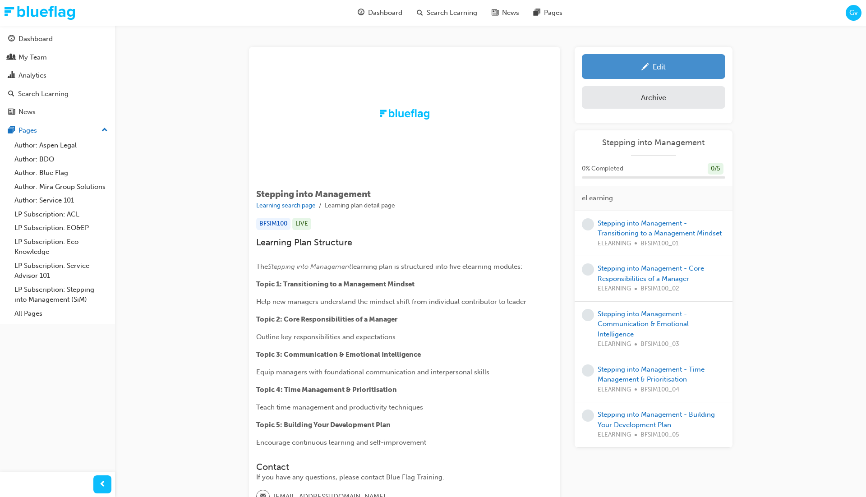
click at [655, 67] on div "Edit" at bounding box center [658, 66] width 13 height 9
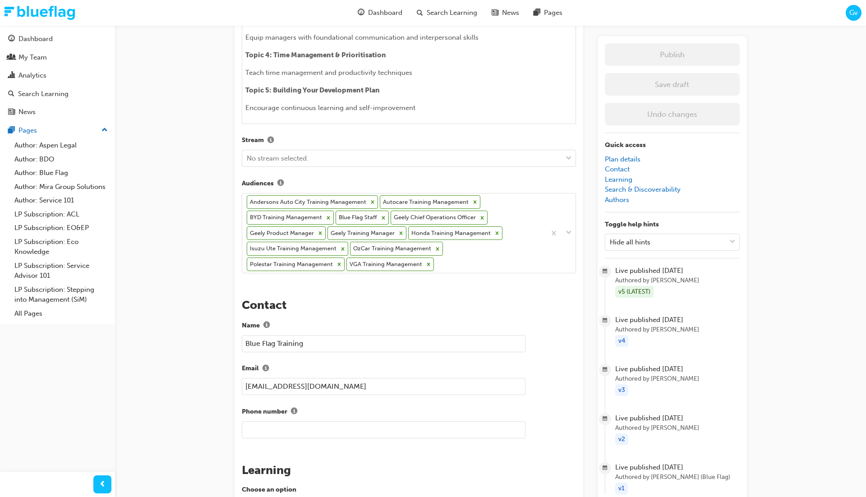
scroll to position [451, 0]
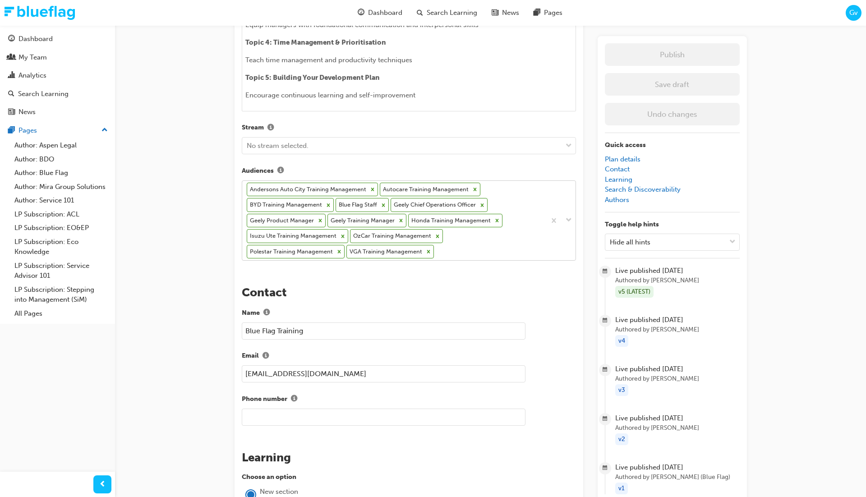
click at [491, 254] on div "Andersons Auto City Training Management Autocare Training Management BYD Traini…" at bounding box center [393, 221] width 303 height 80
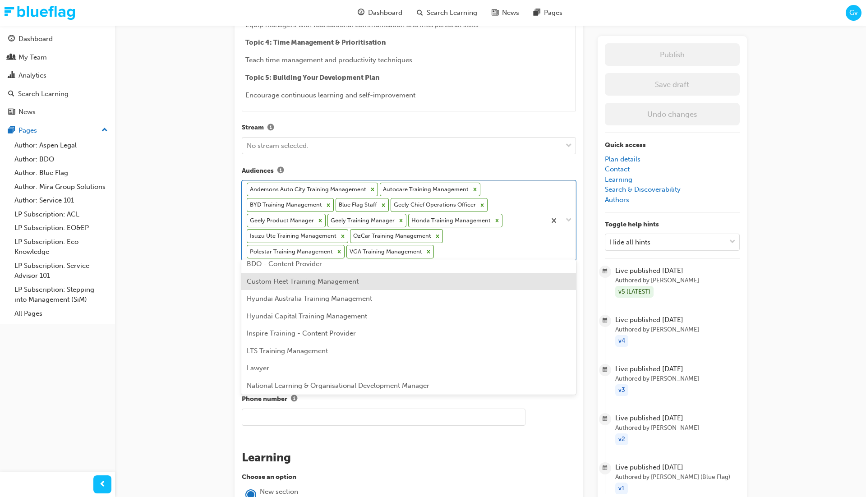
scroll to position [44, 0]
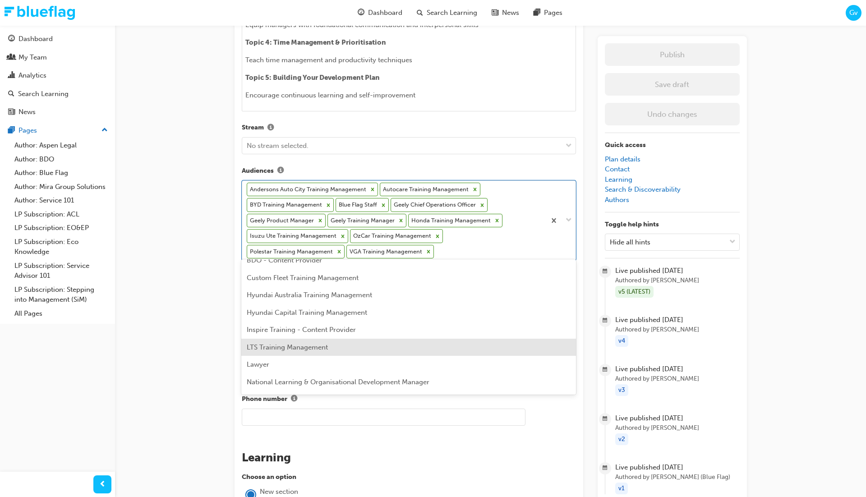
click at [481, 341] on div "LTS Training Management" at bounding box center [408, 348] width 334 height 18
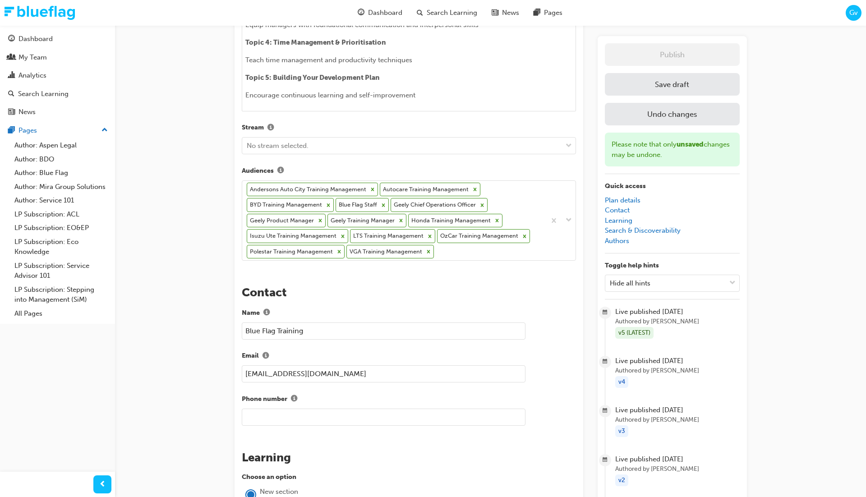
click at [657, 75] on button "Save draft" at bounding box center [672, 84] width 135 height 23
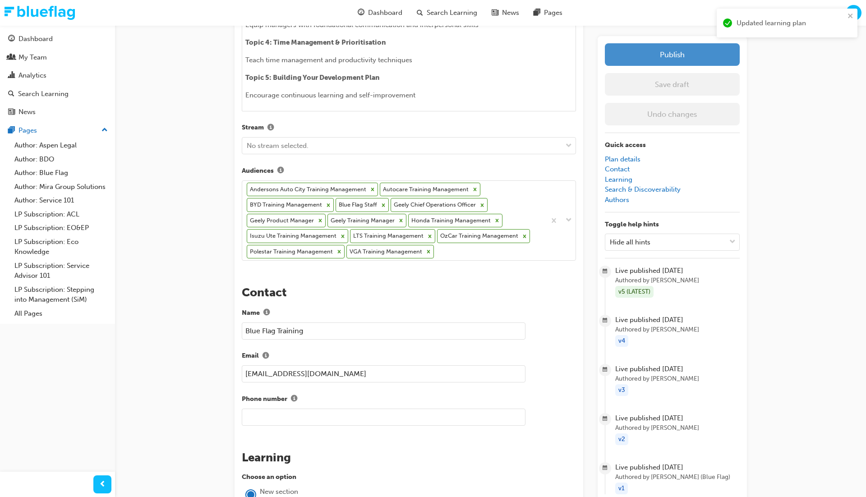
click at [660, 59] on button "Publish" at bounding box center [672, 54] width 135 height 23
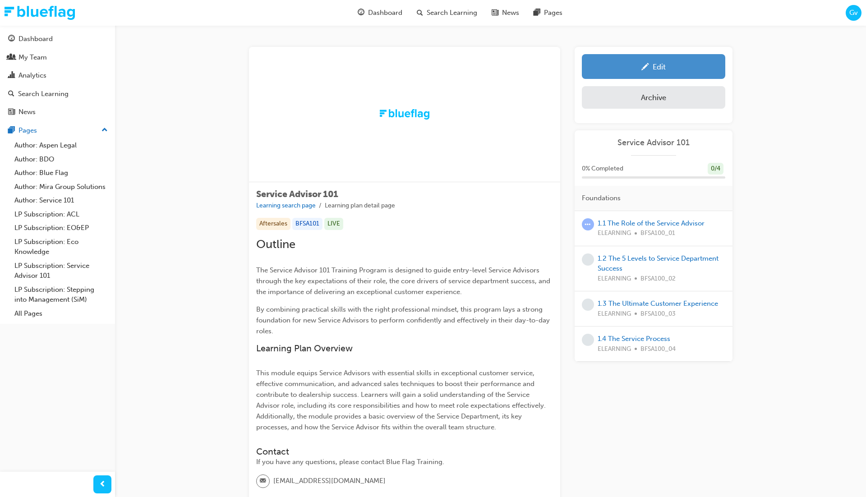
click at [647, 67] on span "pencil-icon" at bounding box center [645, 67] width 8 height 9
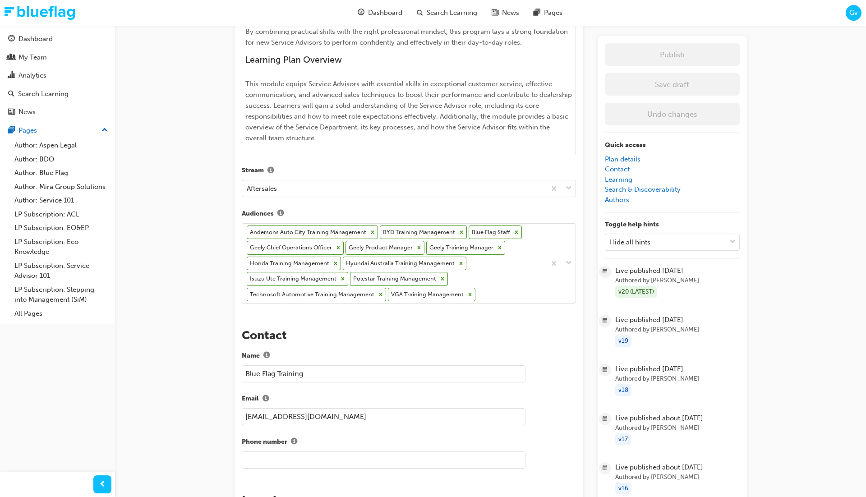
scroll to position [389, 0]
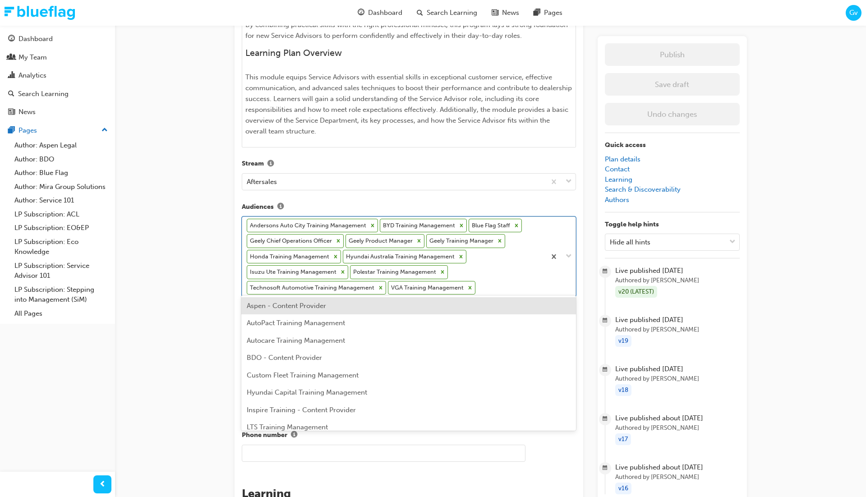
click at [502, 285] on div "Andersons Auto City Training Management BYD Training Management Blue Flag Staff…" at bounding box center [393, 257] width 303 height 80
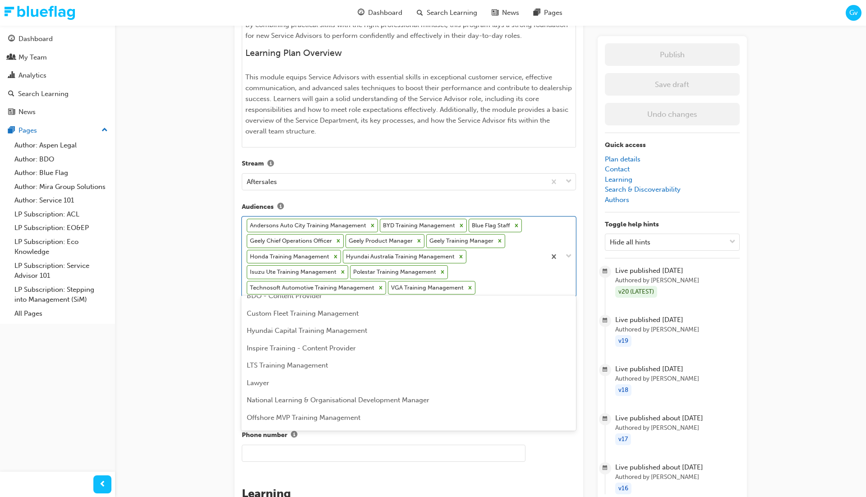
scroll to position [71, 0]
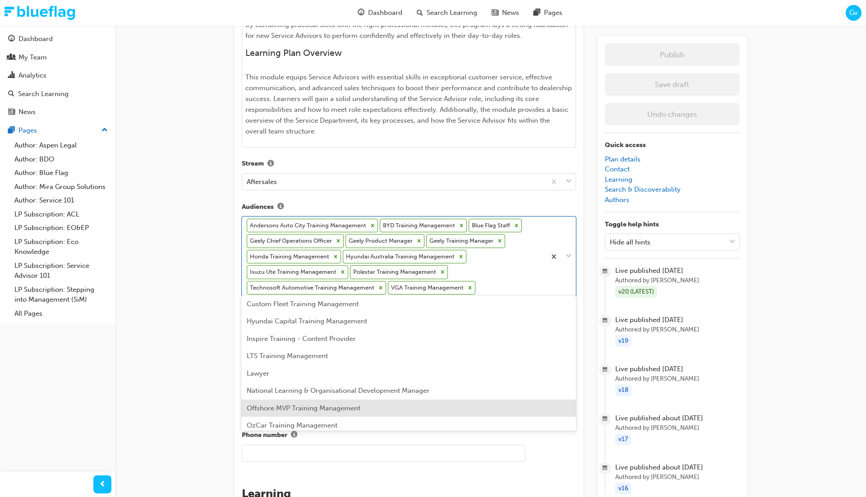
click at [465, 404] on div "Offshore MVP Training Management" at bounding box center [408, 408] width 334 height 18
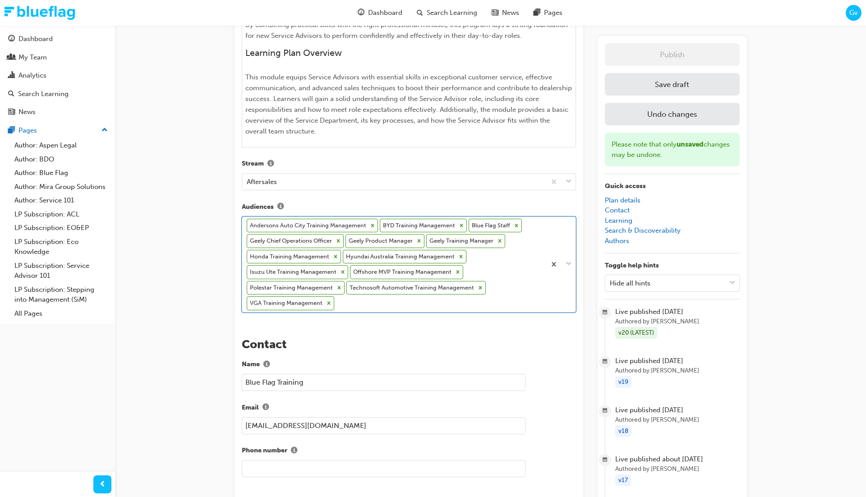
click at [655, 86] on button "Save draft" at bounding box center [672, 84] width 135 height 23
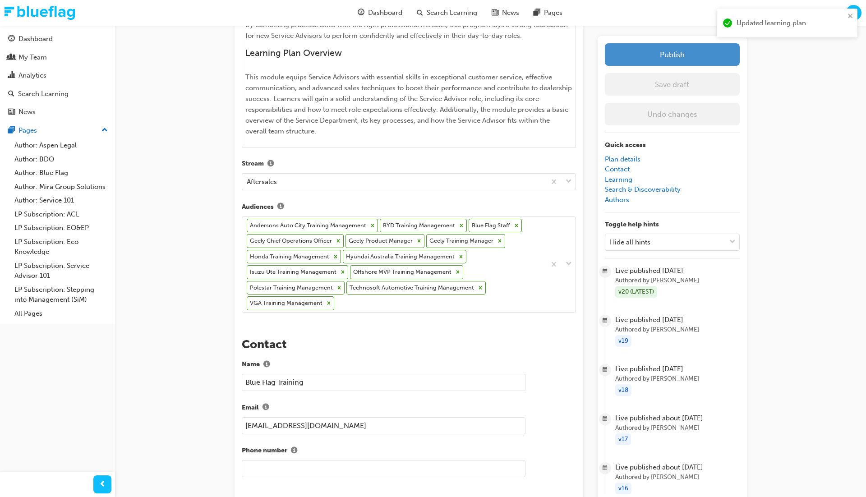
click at [660, 60] on button "Publish" at bounding box center [672, 54] width 135 height 23
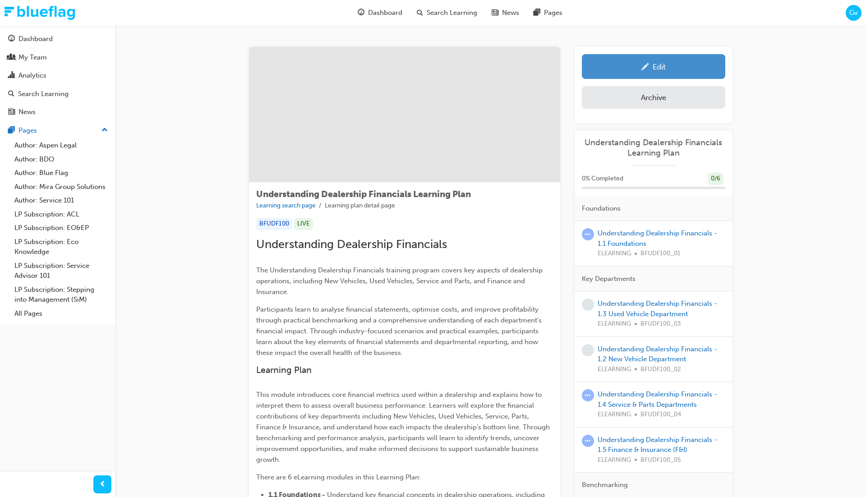
click at [670, 63] on div "Edit" at bounding box center [653, 66] width 130 height 11
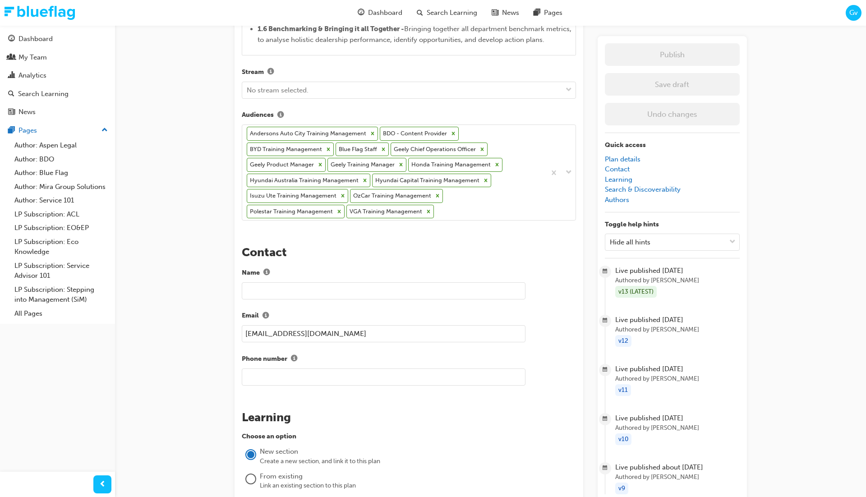
scroll to position [733, 0]
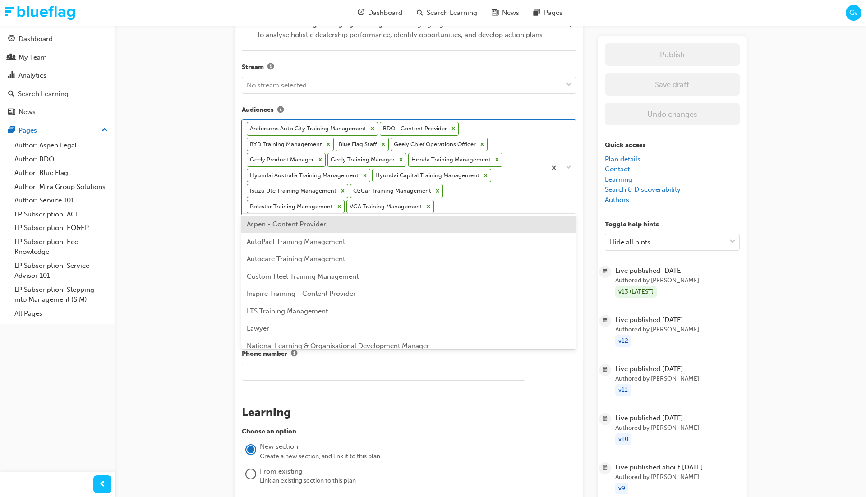
click at [515, 202] on div "Andersons Auto City Training Management BDO - Content Provider BYD Training Man…" at bounding box center [393, 167] width 303 height 95
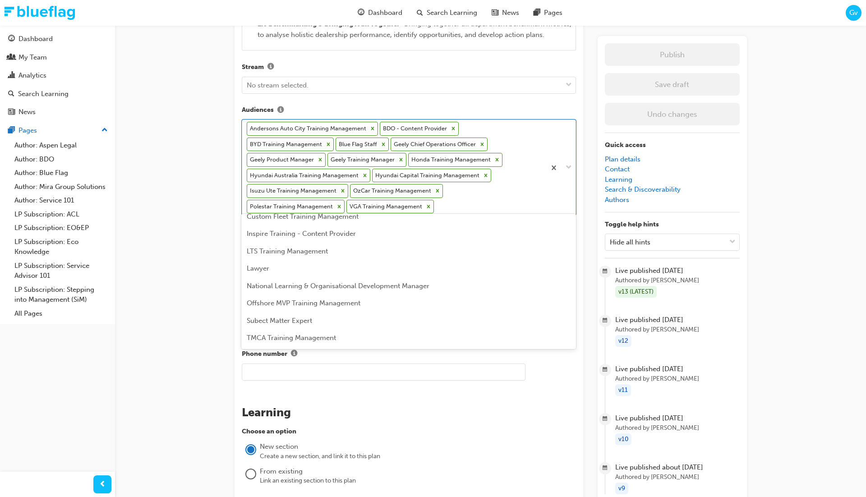
scroll to position [63, 0]
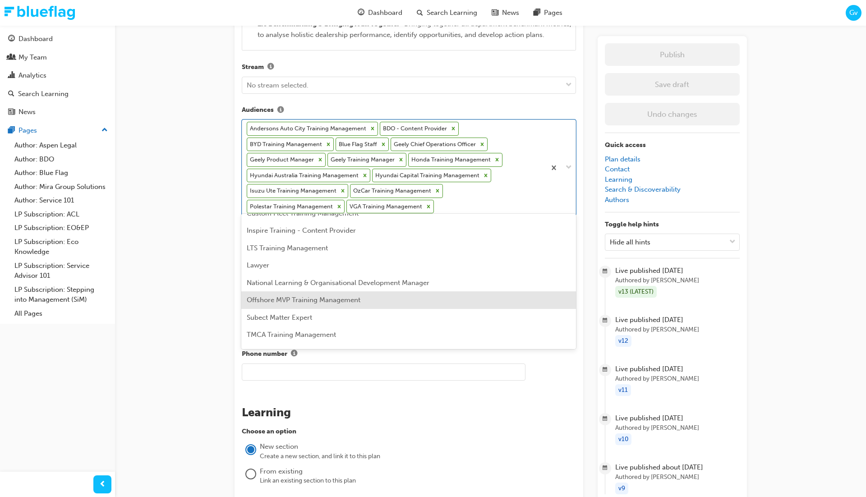
click at [498, 297] on div "Offshore MVP Training Management" at bounding box center [408, 300] width 334 height 18
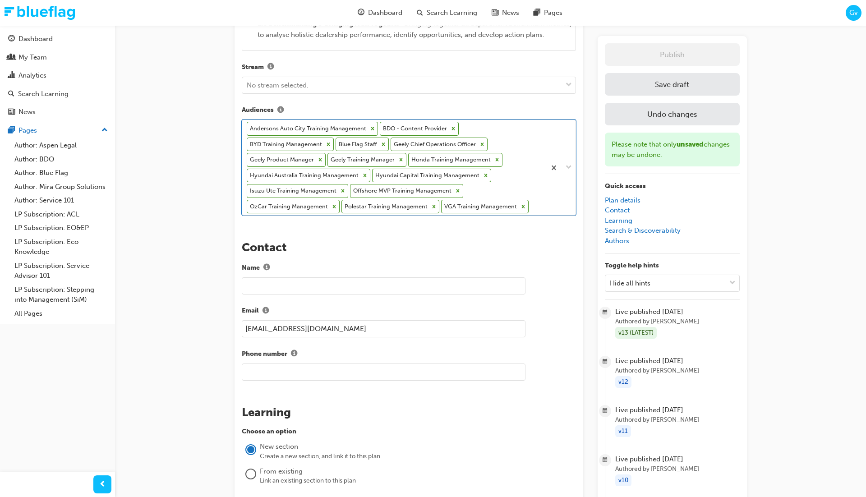
click at [669, 84] on button "Save draft" at bounding box center [672, 84] width 135 height 23
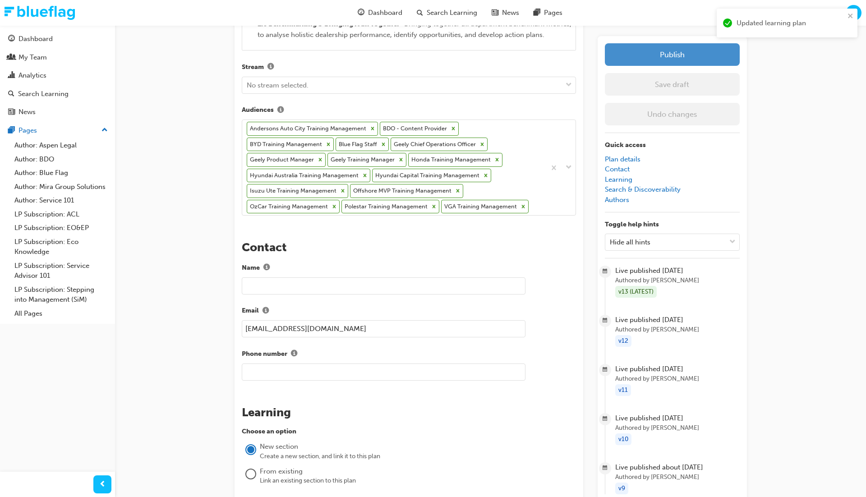
click at [671, 57] on button "Publish" at bounding box center [672, 54] width 135 height 23
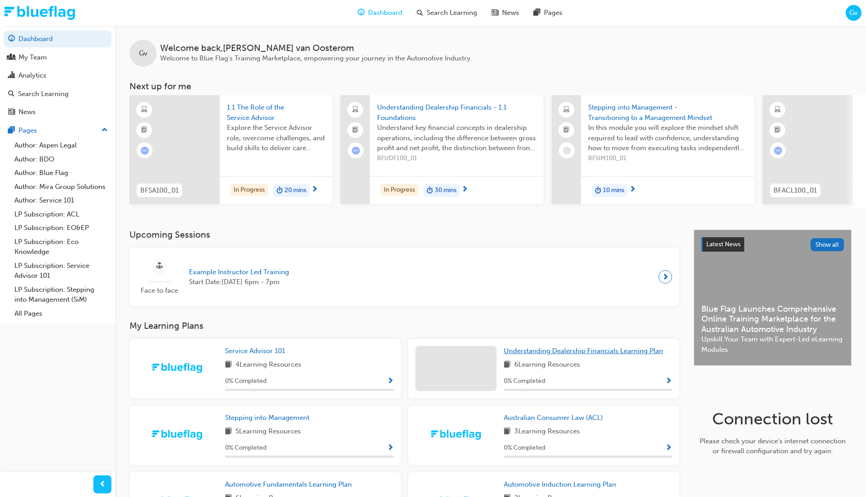
click at [541, 356] on link "Understanding Dealership Financials Learning Plan" at bounding box center [585, 351] width 163 height 10
